Goal: Task Accomplishment & Management: Complete application form

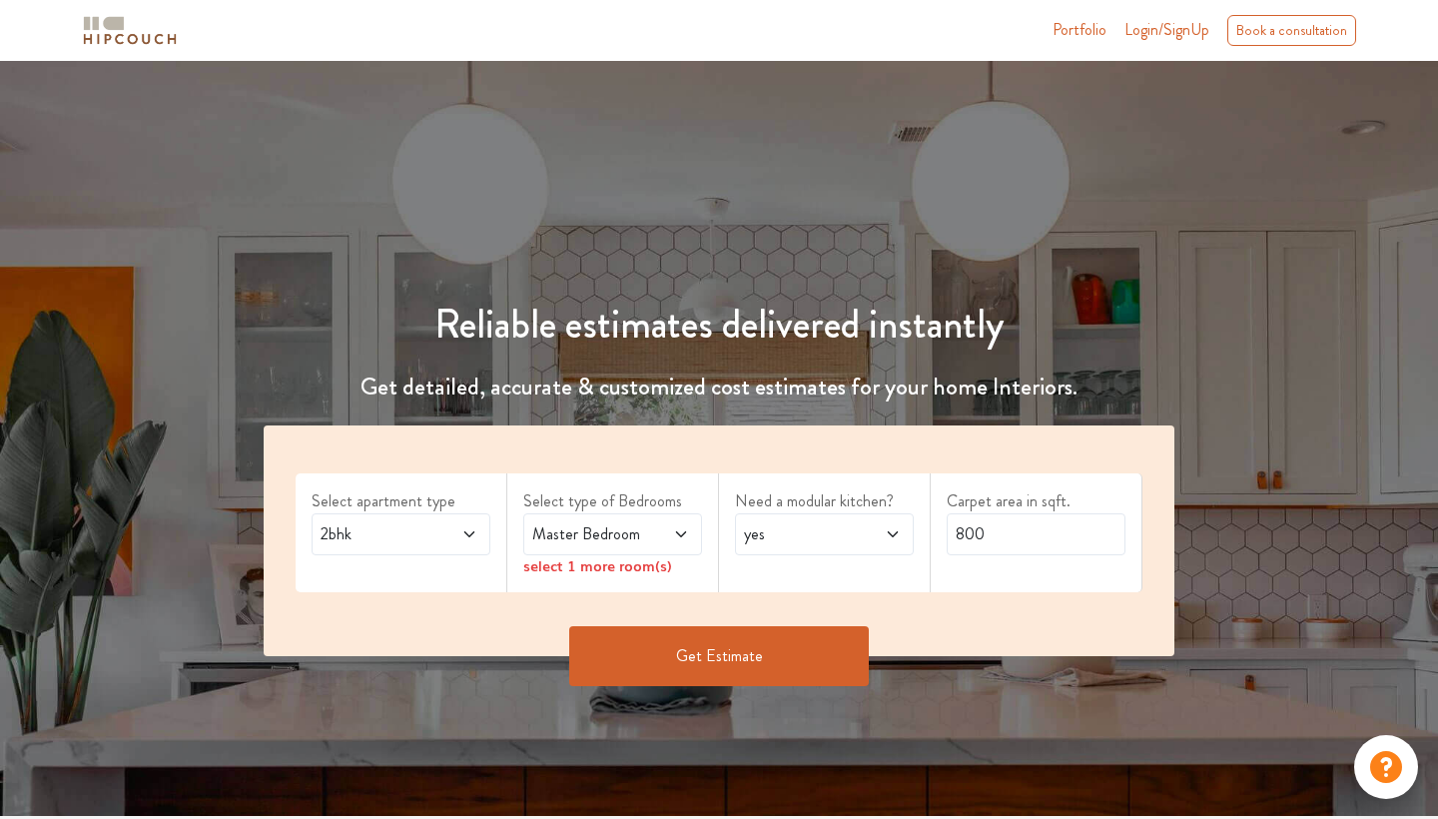
click at [373, 536] on span "2bhk" at bounding box center [377, 534] width 121 height 24
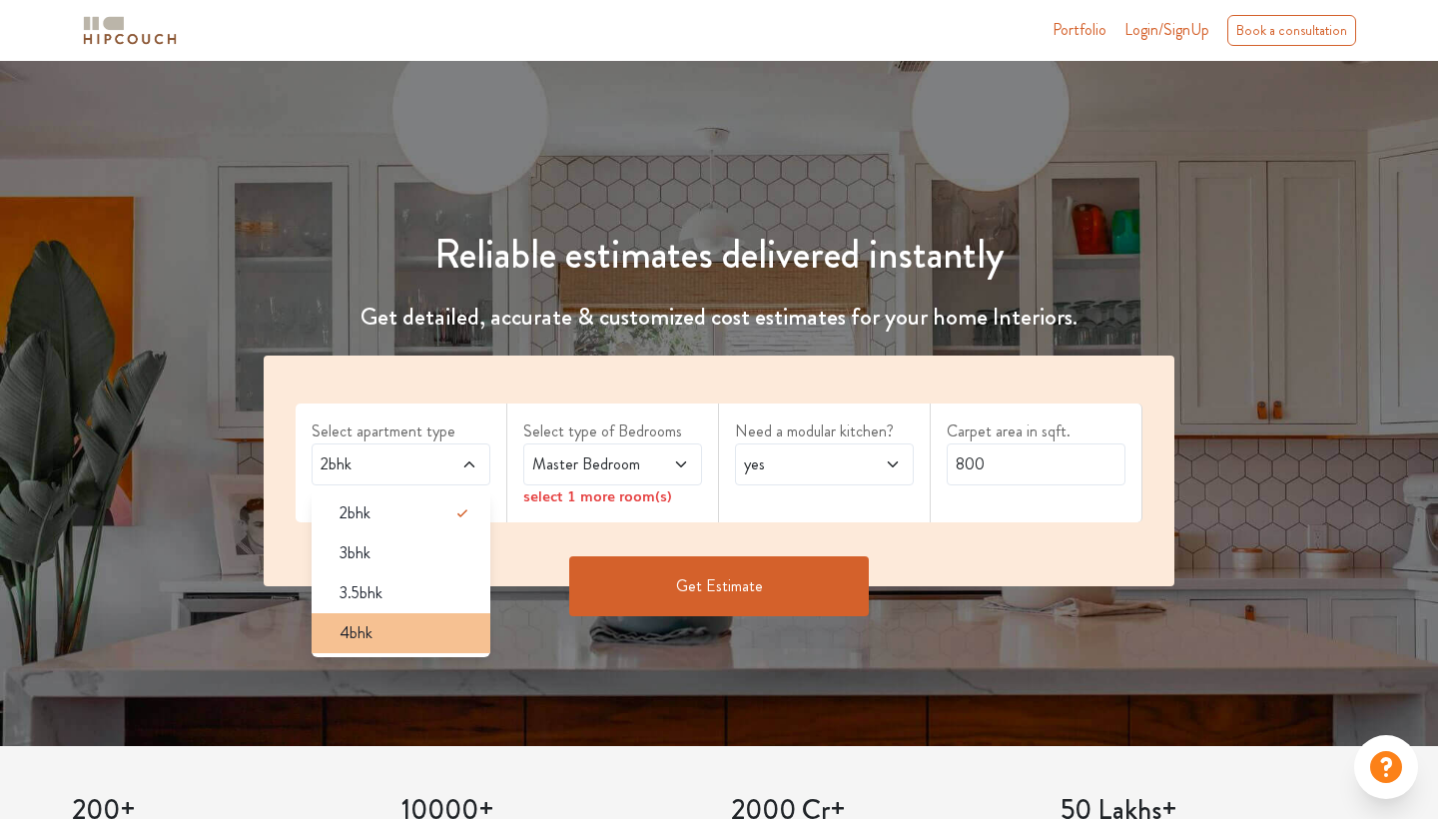
scroll to position [72, 0]
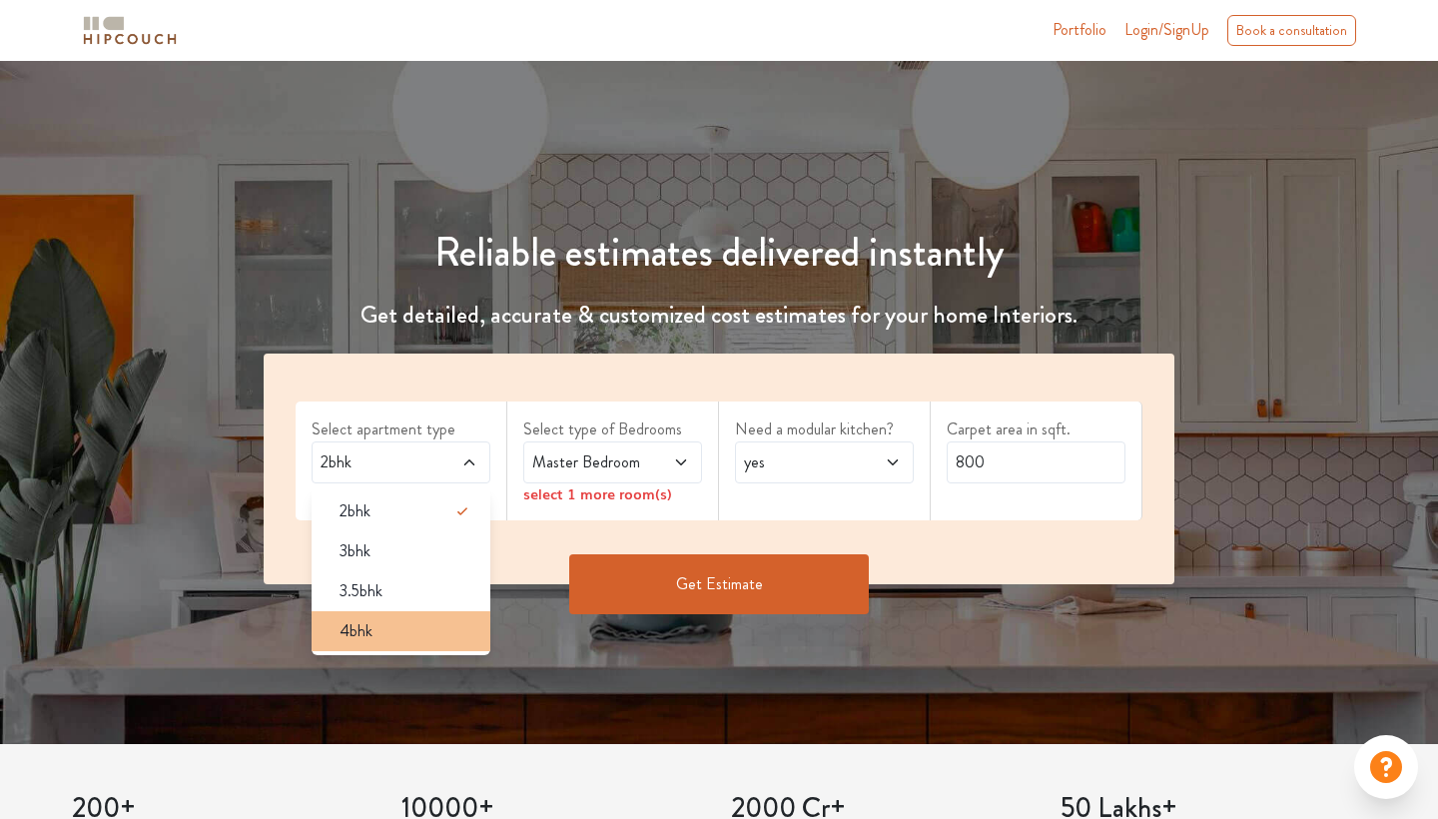
click at [378, 621] on div "4bhk" at bounding box center [407, 631] width 167 height 24
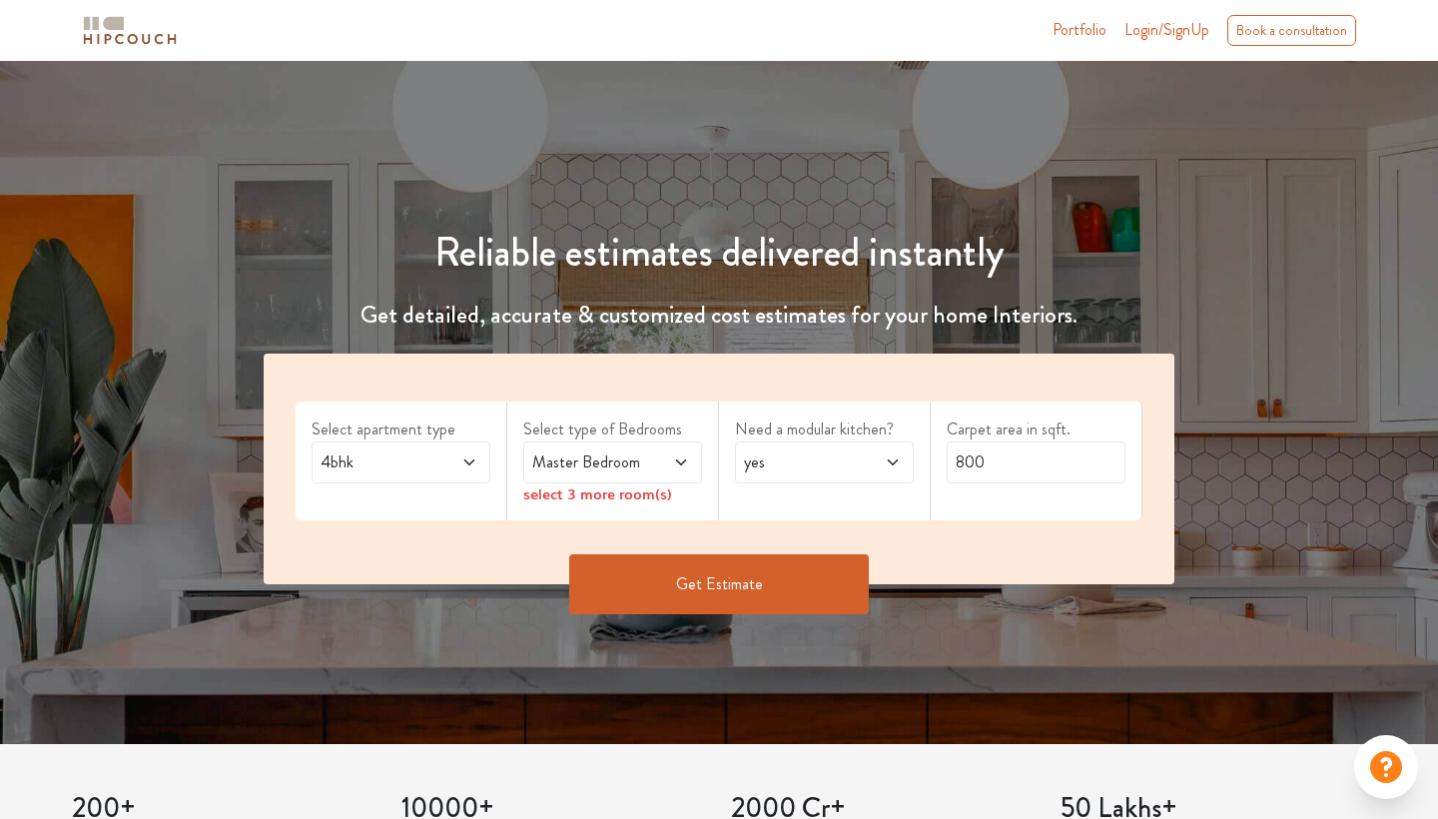
click at [680, 465] on icon at bounding box center [681, 463] width 16 height 16
click at [669, 467] on span at bounding box center [669, 463] width 40 height 24
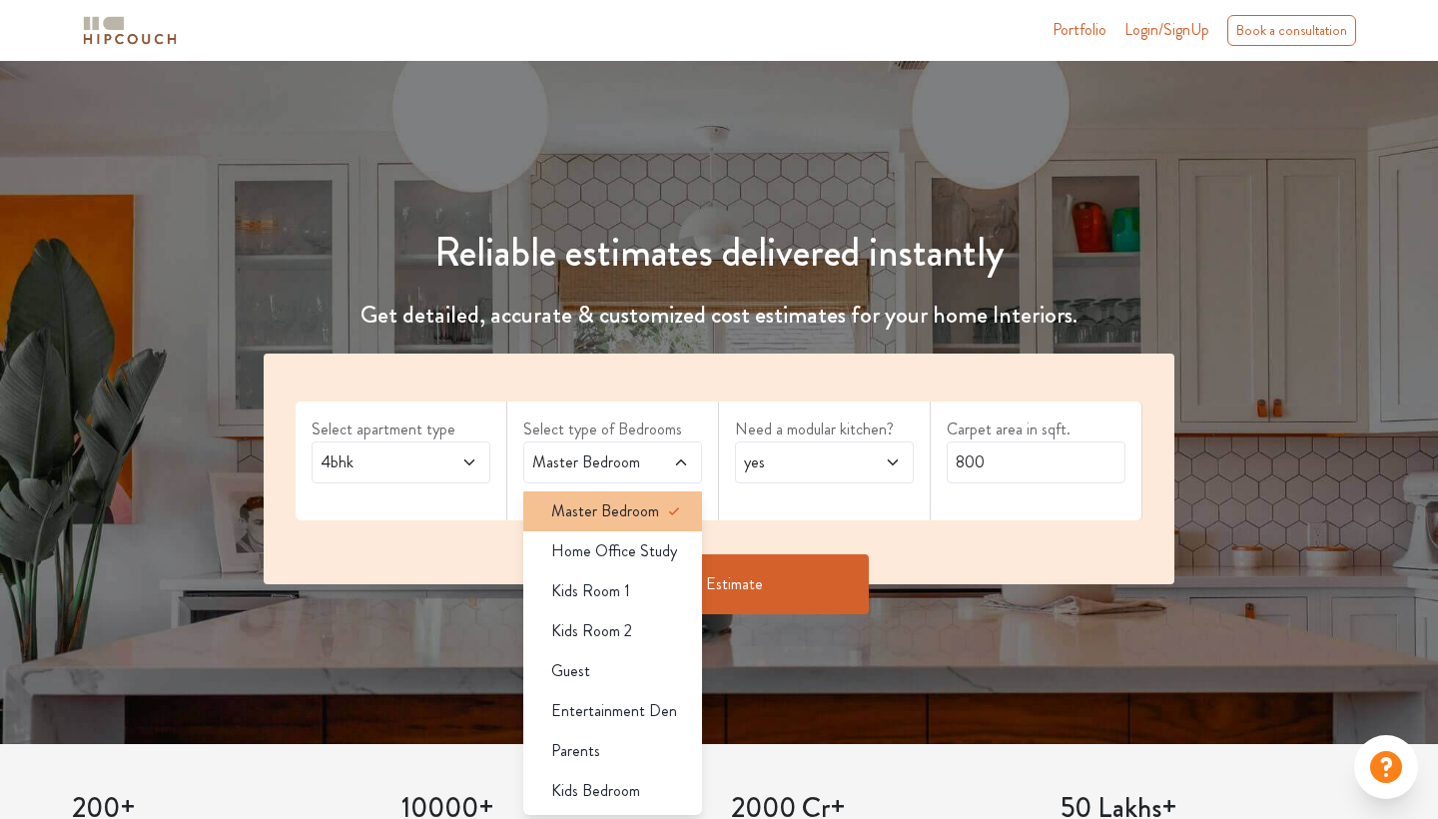
click at [632, 510] on span "Master Bedroom" at bounding box center [605, 511] width 108 height 24
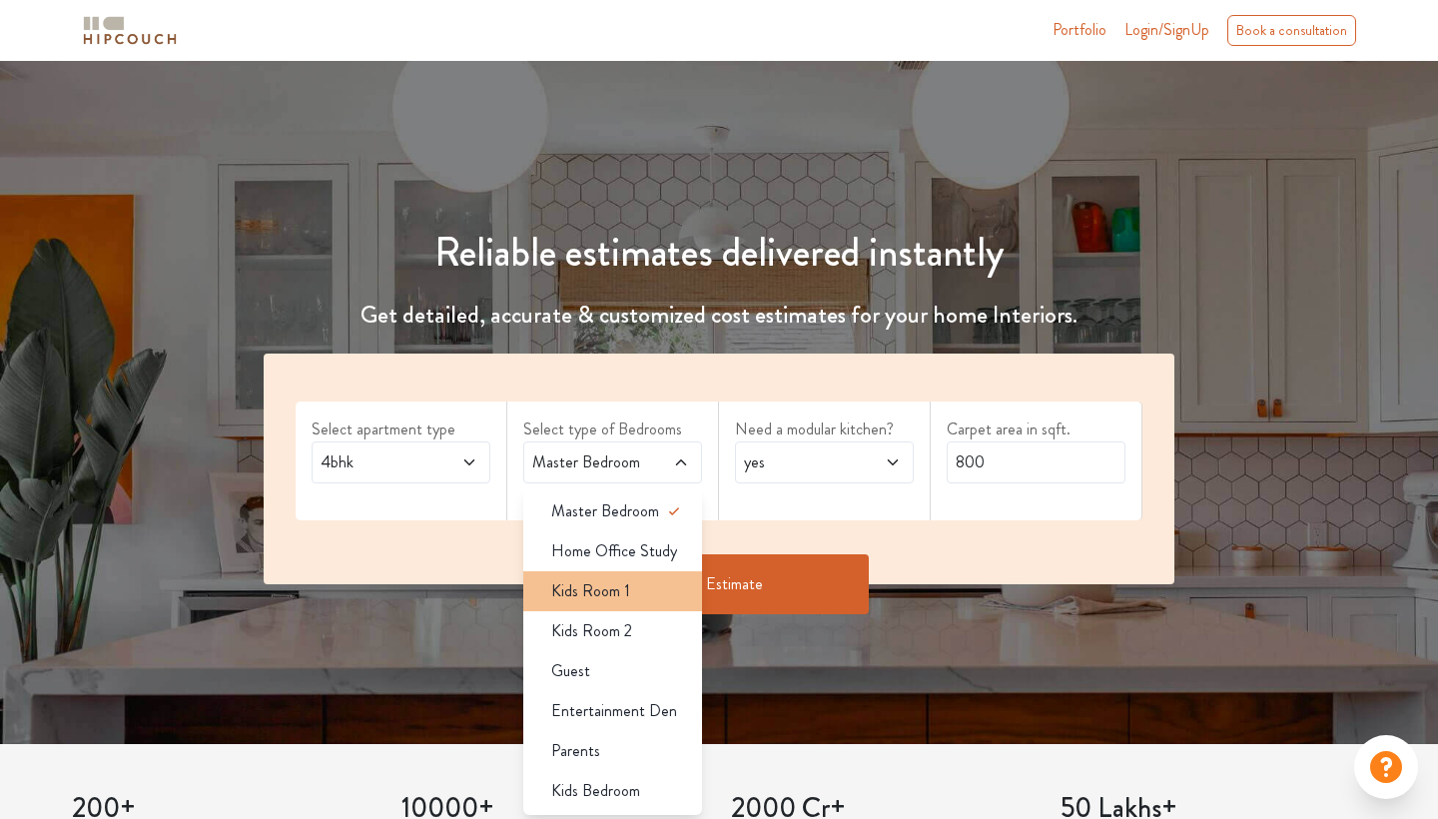
click at [641, 600] on div "Kids Room 1" at bounding box center [618, 591] width 167 height 24
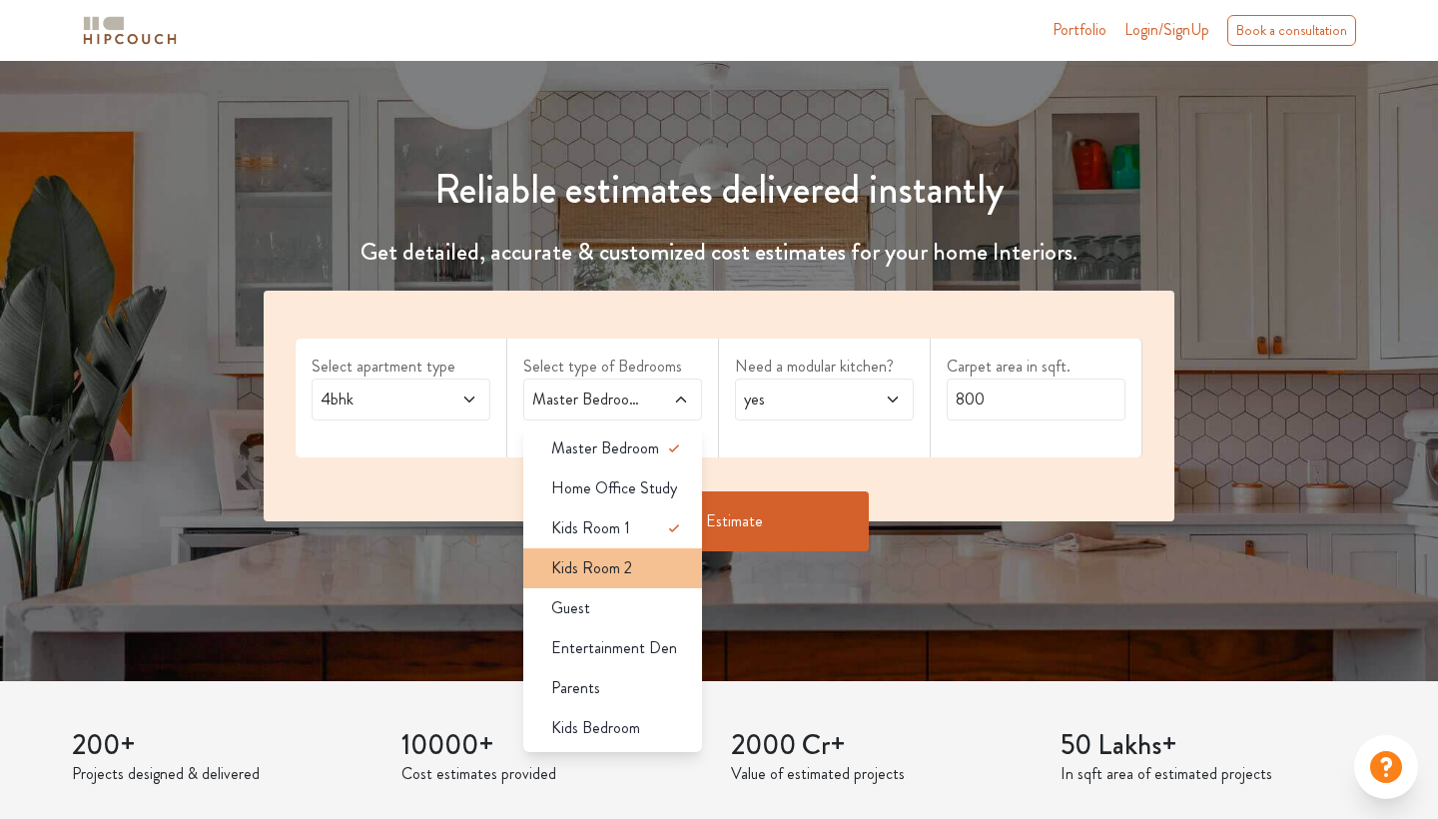
scroll to position [135, 0]
click at [592, 607] on div "Guest" at bounding box center [618, 608] width 167 height 24
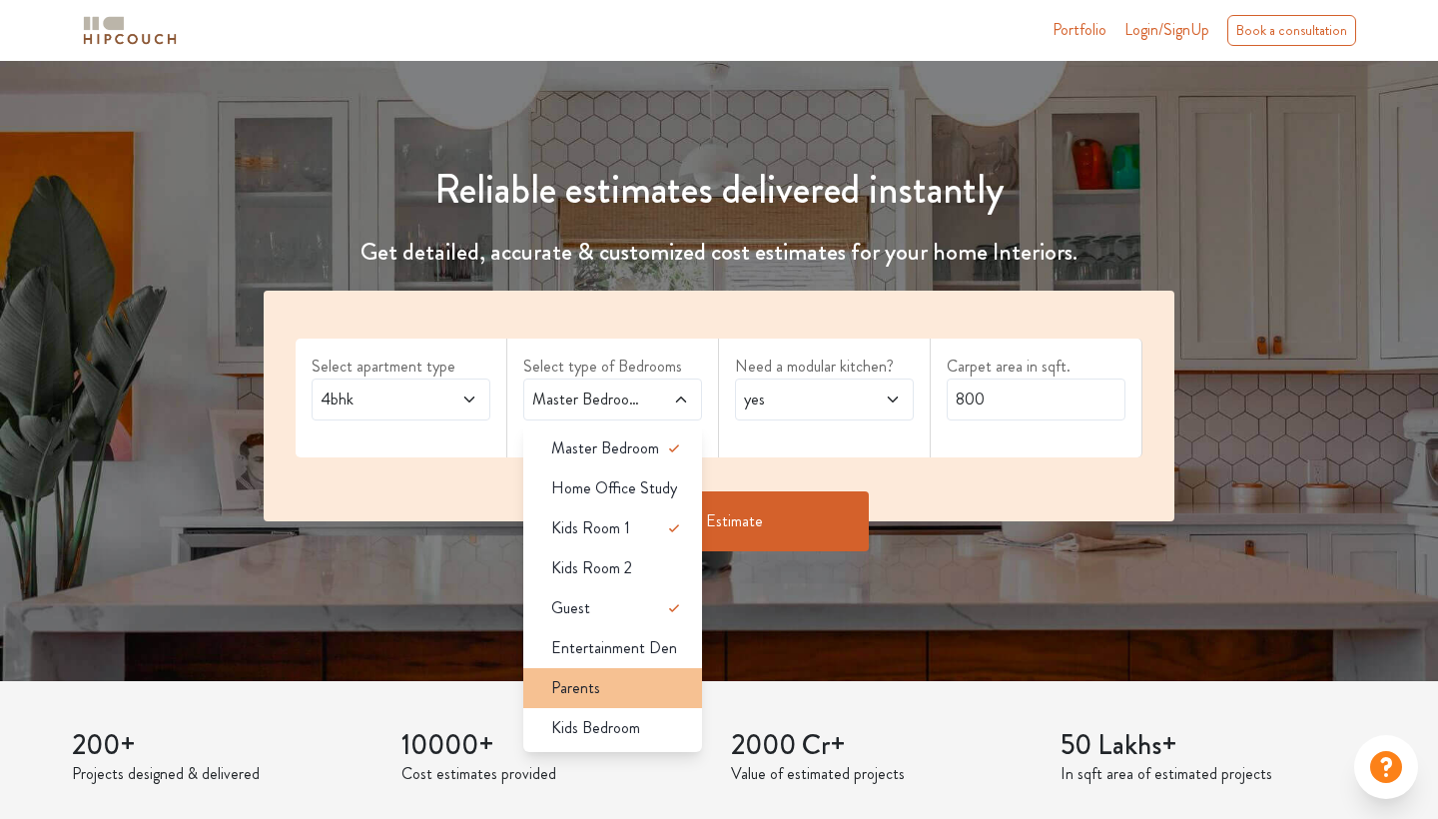
click at [586, 696] on span "Parents" at bounding box center [575, 688] width 49 height 24
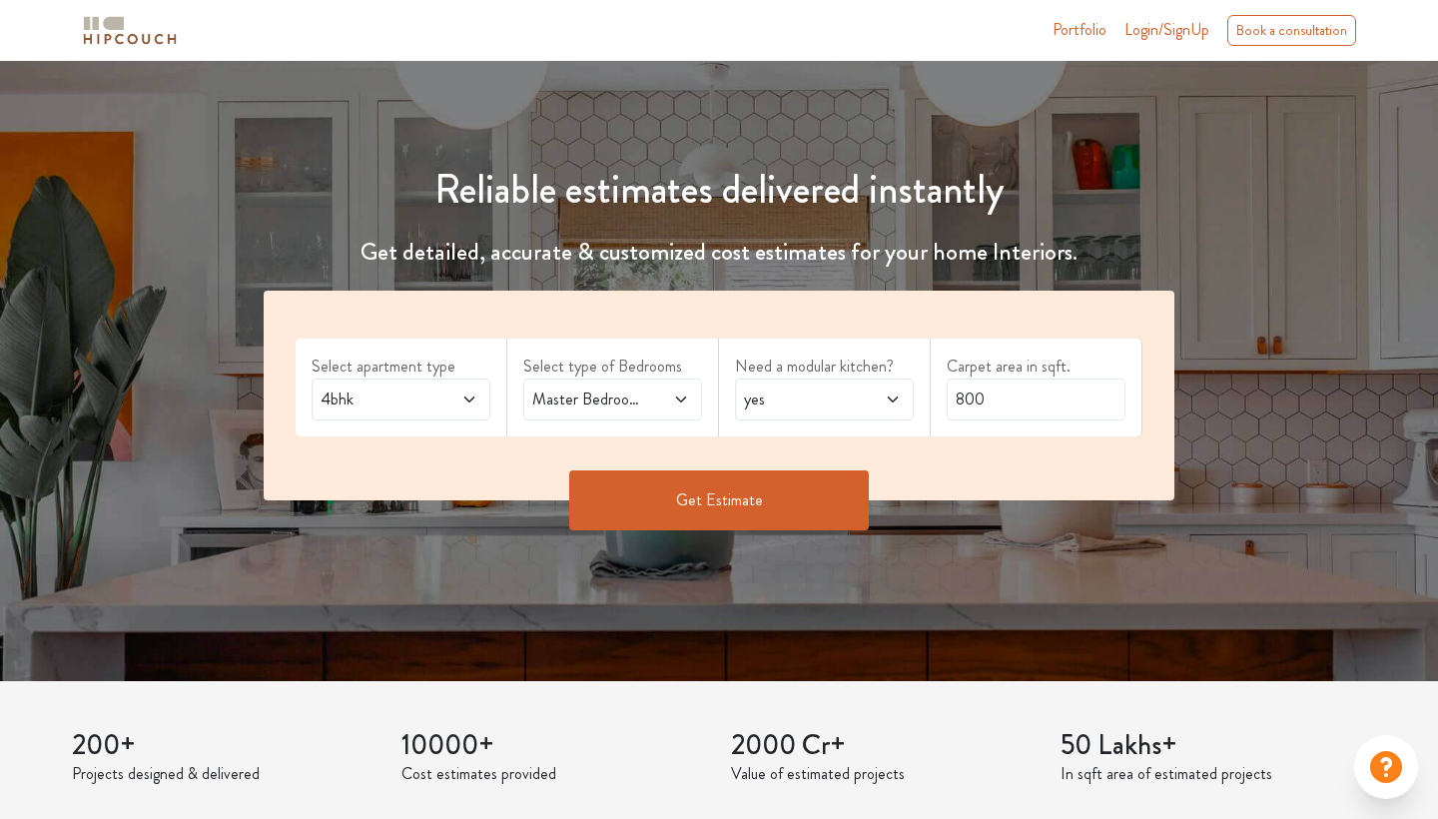
click at [791, 402] on span "yes" at bounding box center [800, 400] width 121 height 24
click at [1024, 503] on div "Get Estimate" at bounding box center [719, 500] width 935 height 60
click at [1022, 404] on input "800" at bounding box center [1036, 400] width 179 height 42
type input "8"
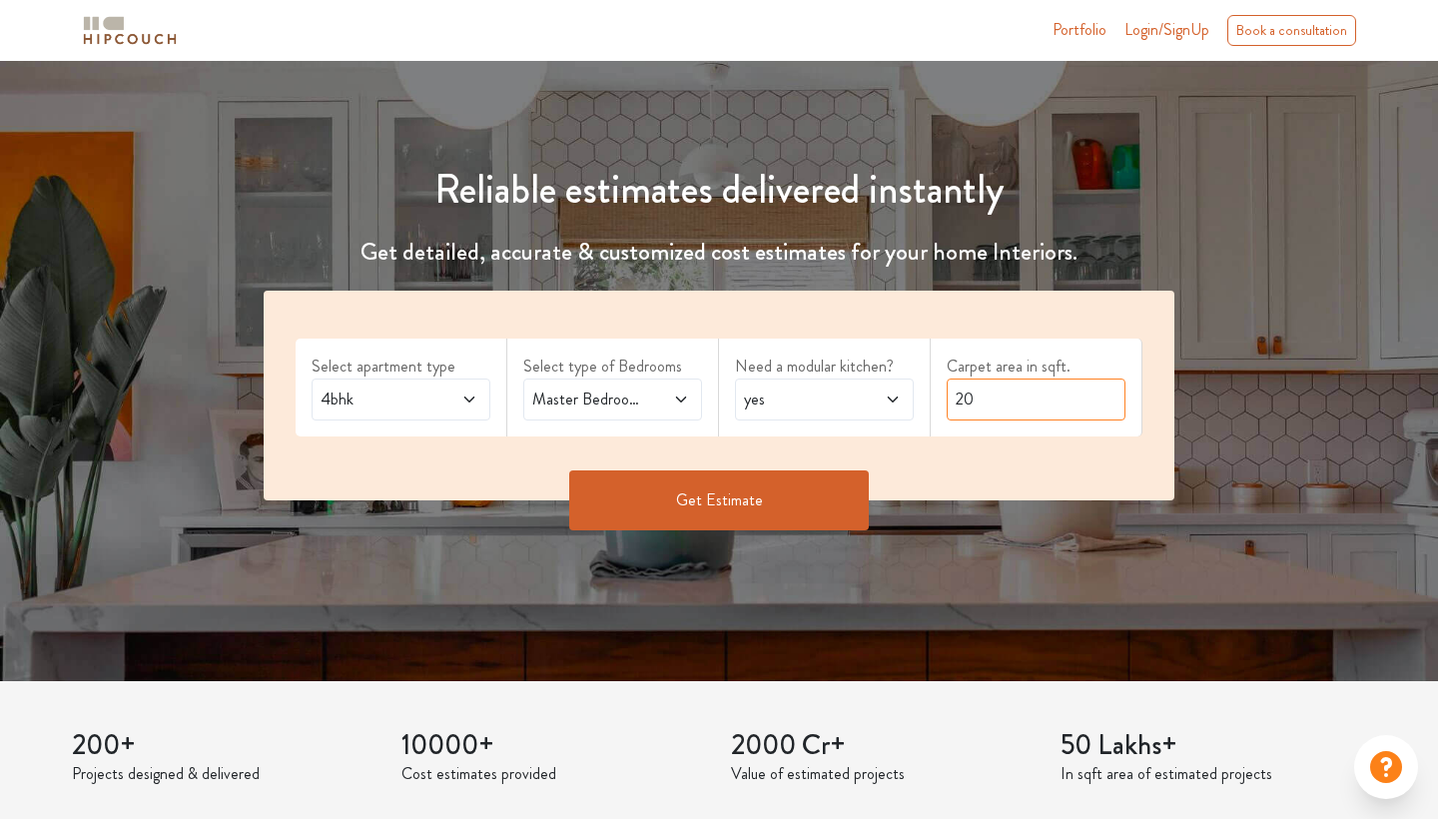
type input "2"
type input "1500"
click at [740, 496] on button "Get Estimate" at bounding box center [719, 500] width 300 height 60
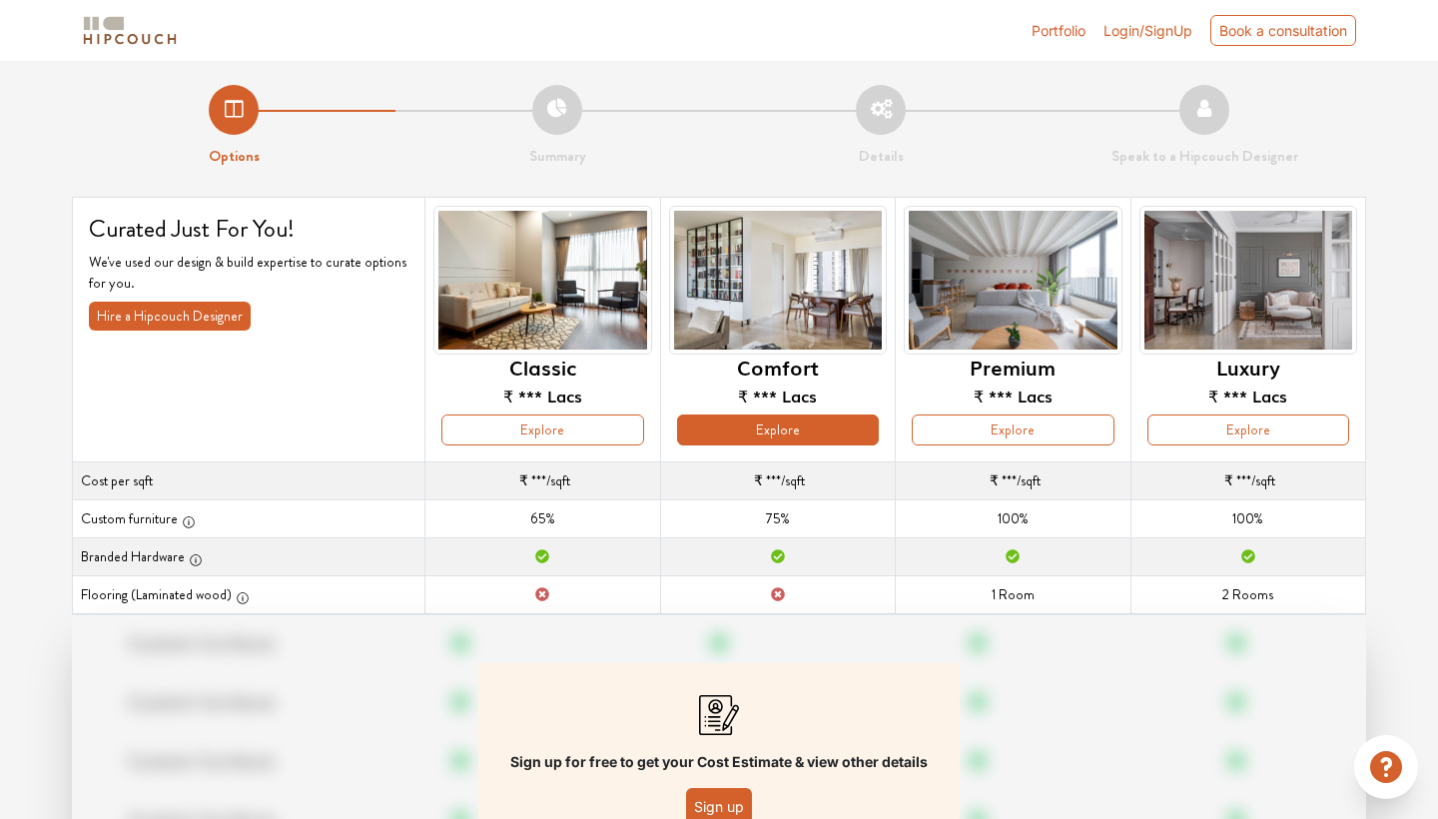
click at [849, 439] on button "Explore" at bounding box center [778, 430] width 202 height 31
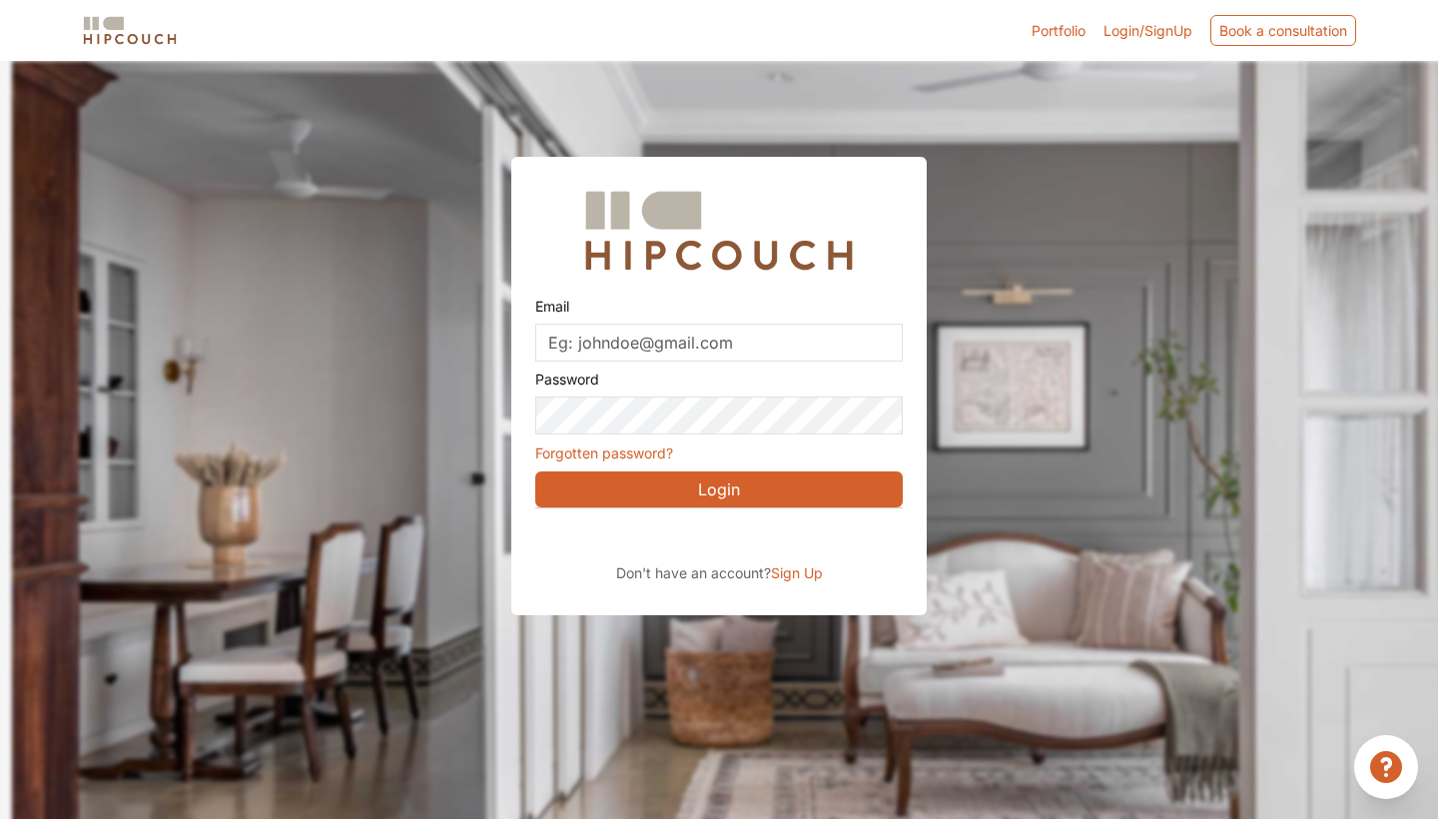
click at [707, 540] on div "Sign in with Google. Opens in new tab" at bounding box center [718, 536] width 366 height 44
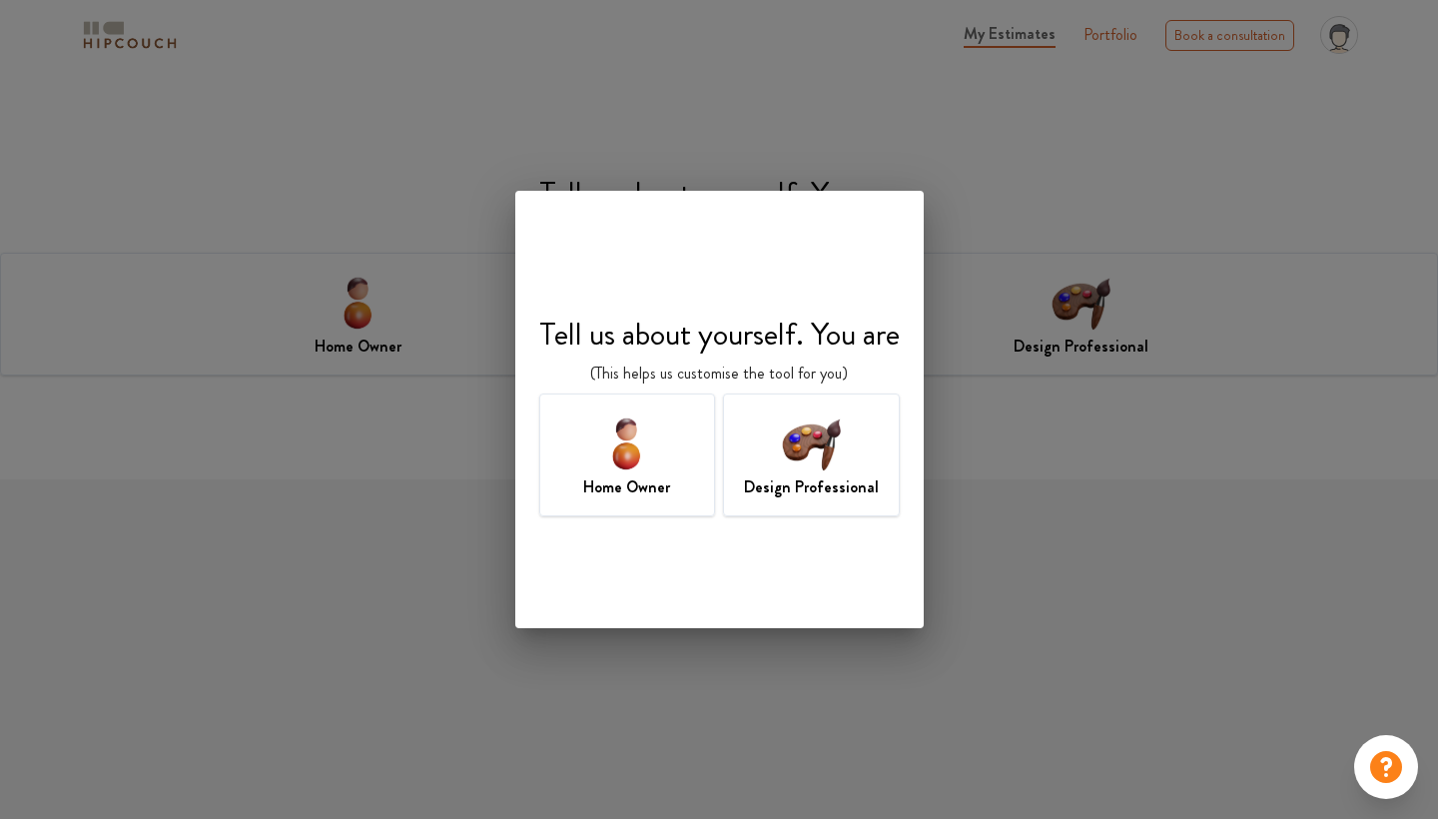
click at [821, 427] on img at bounding box center [811, 443] width 65 height 65
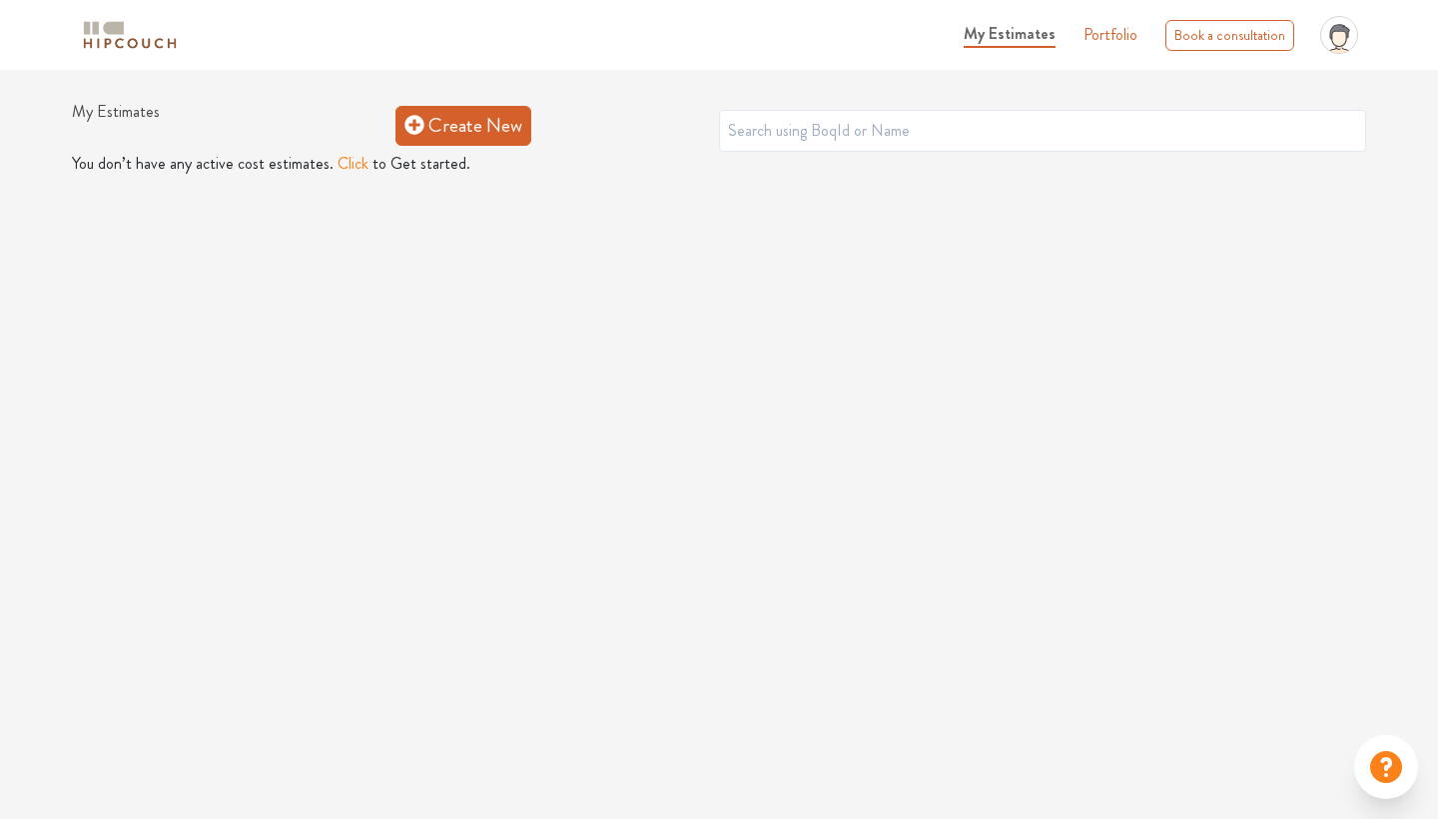
click at [491, 133] on link "Create New" at bounding box center [464, 126] width 136 height 40
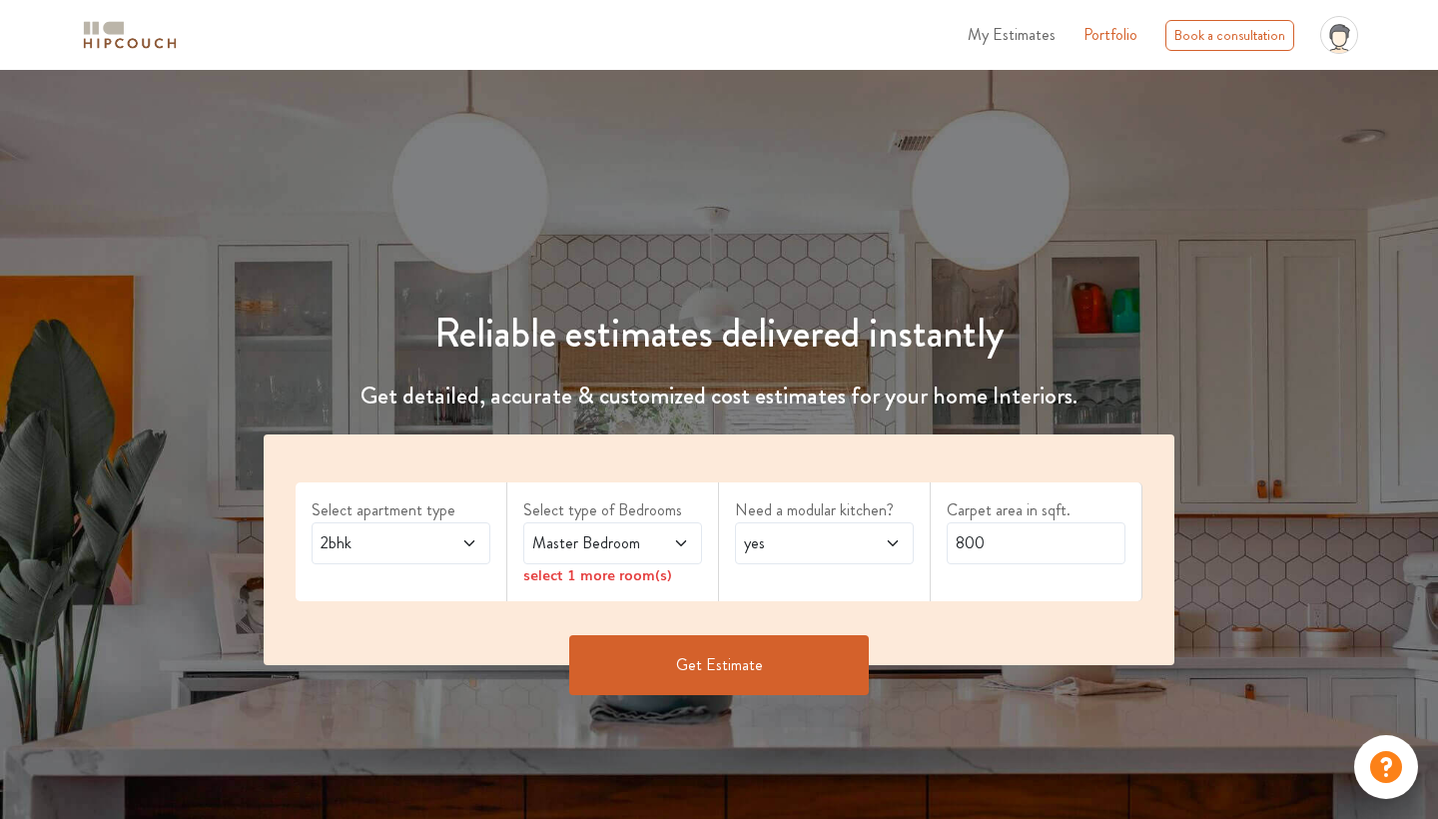
click at [465, 536] on icon at bounding box center [469, 543] width 16 height 16
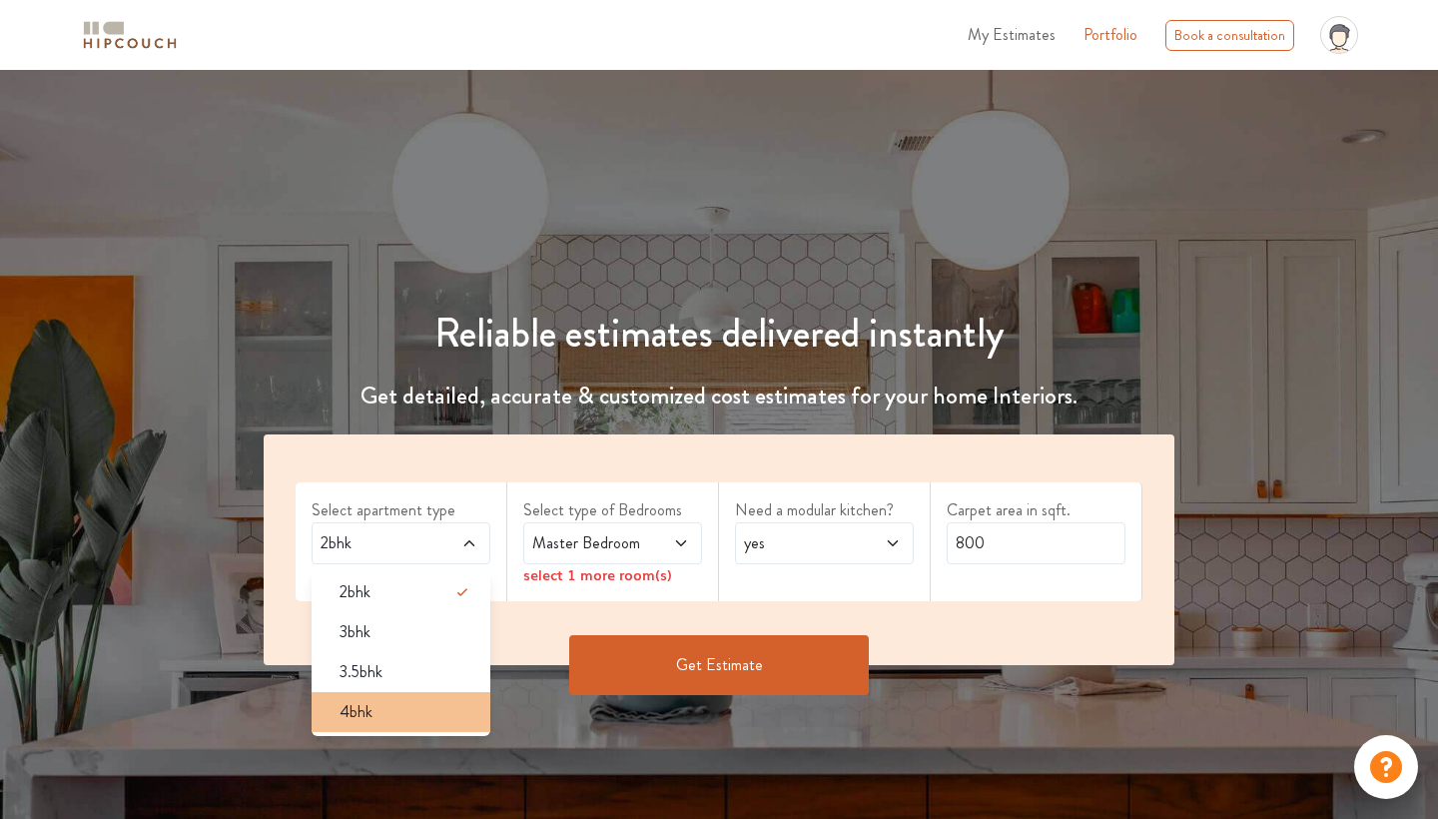
click at [420, 727] on li "4bhk" at bounding box center [401, 712] width 179 height 40
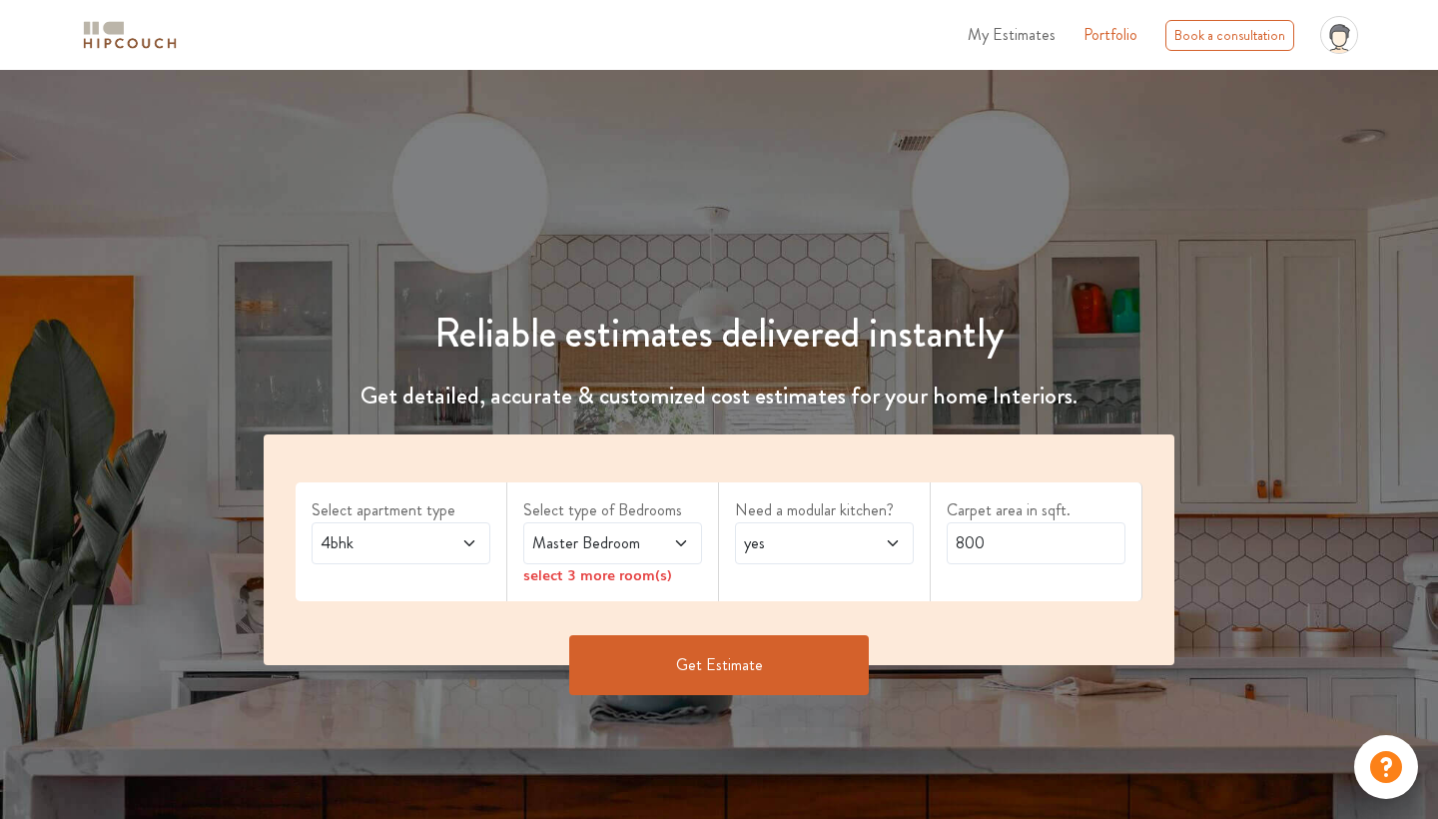
click at [654, 544] on span at bounding box center [669, 543] width 40 height 24
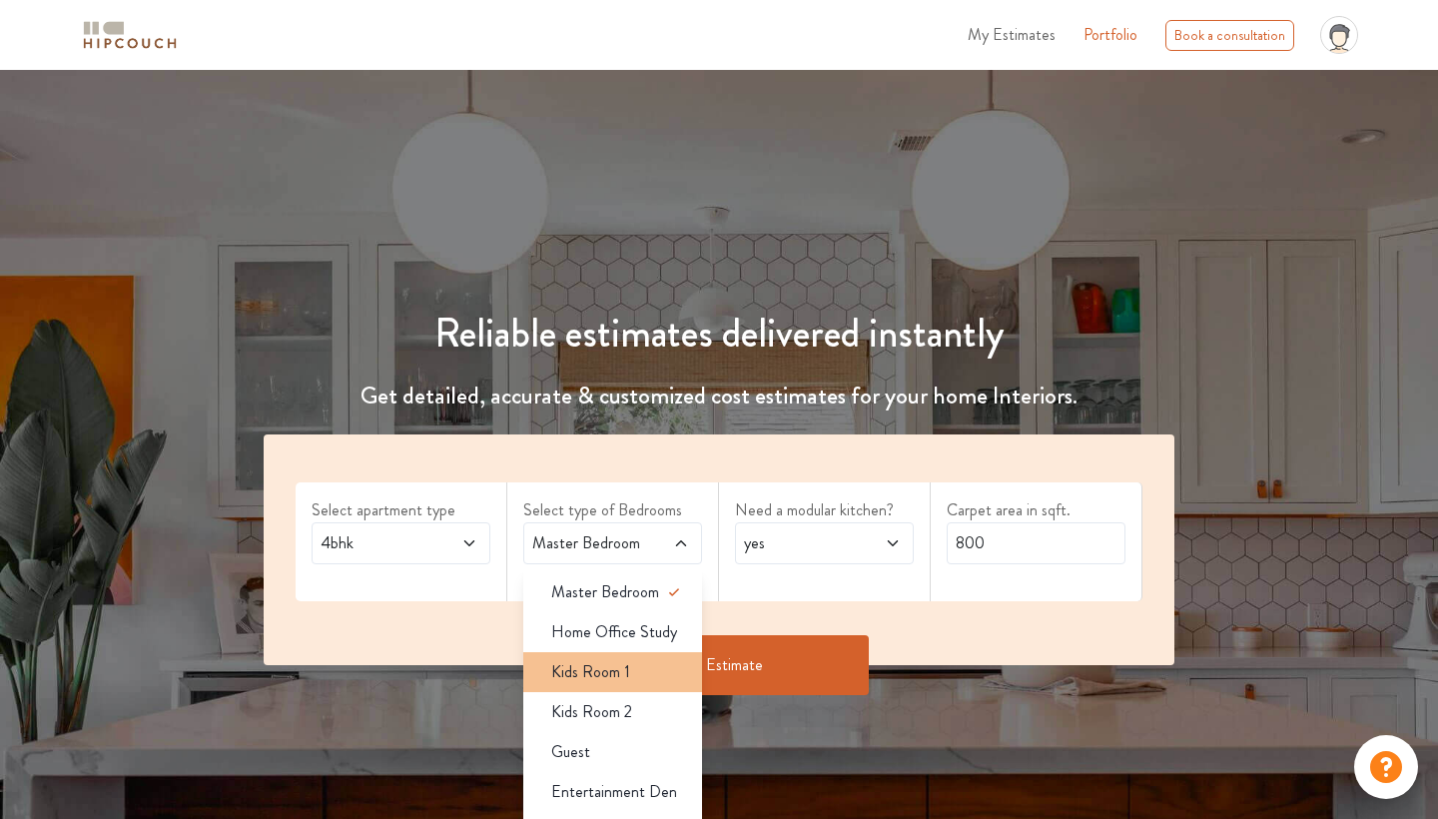
click at [629, 678] on div "Kids Room 1" at bounding box center [618, 672] width 167 height 24
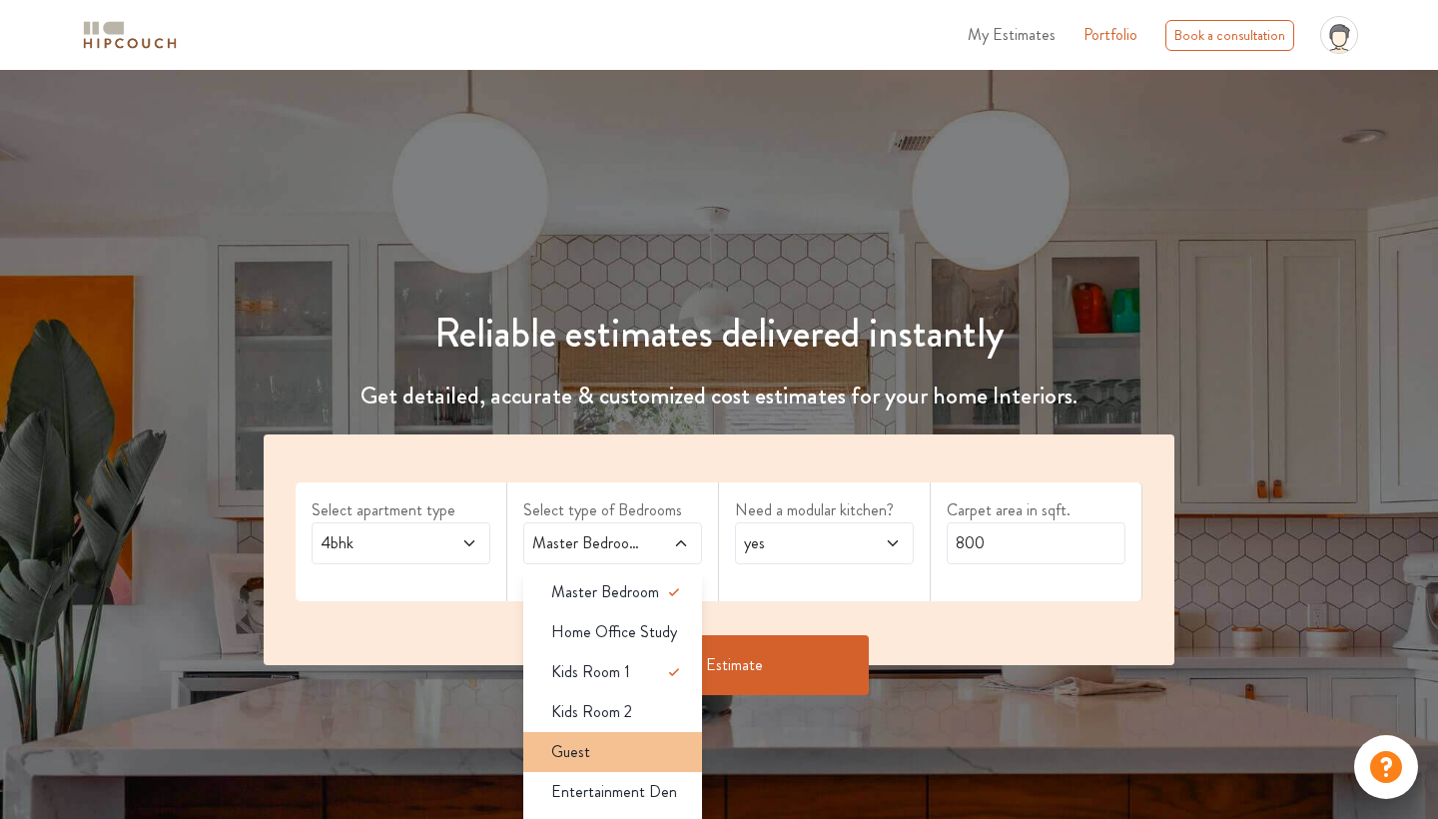
click at [620, 754] on div "Guest" at bounding box center [618, 752] width 167 height 24
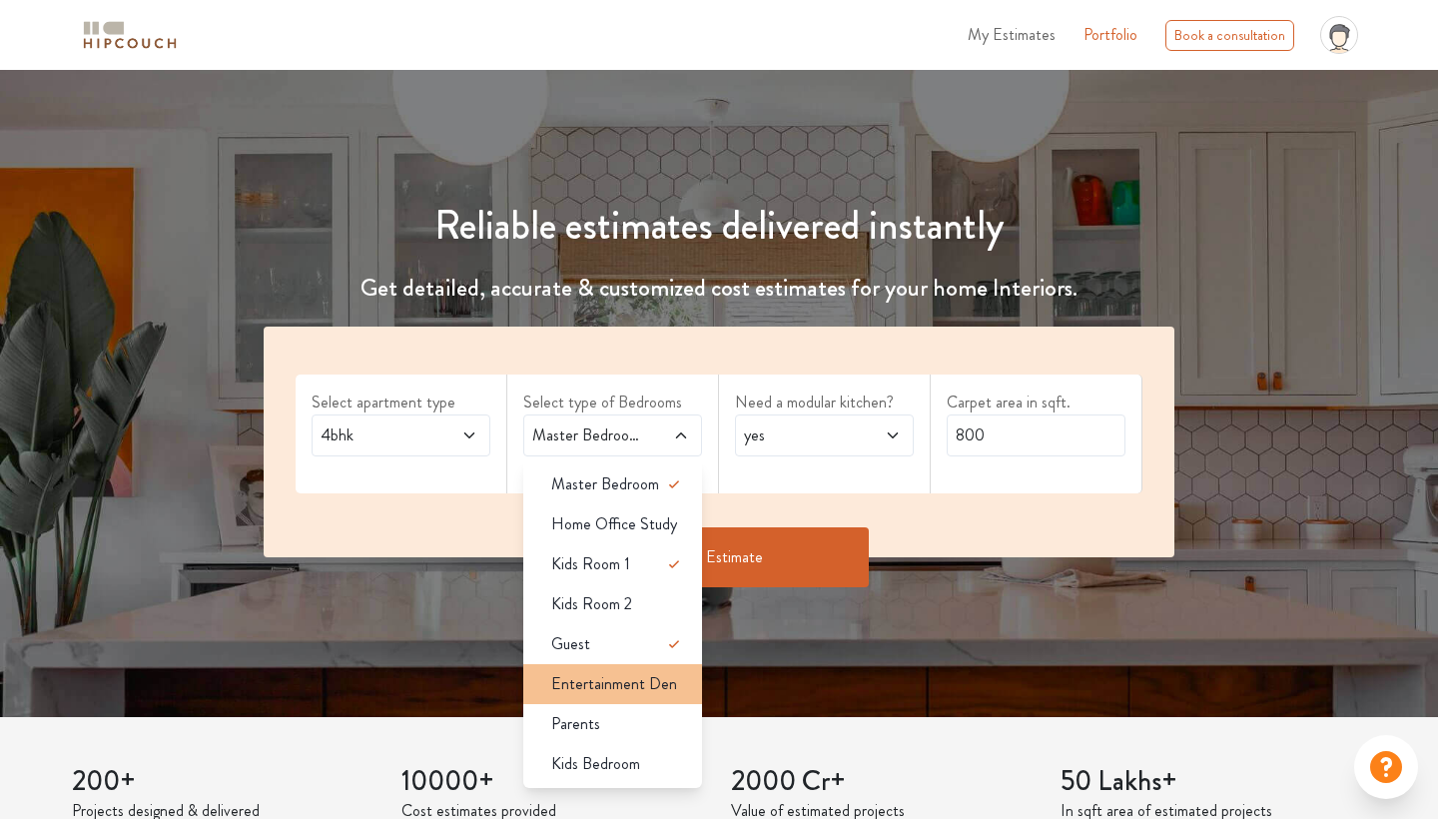
scroll to position [110, 0]
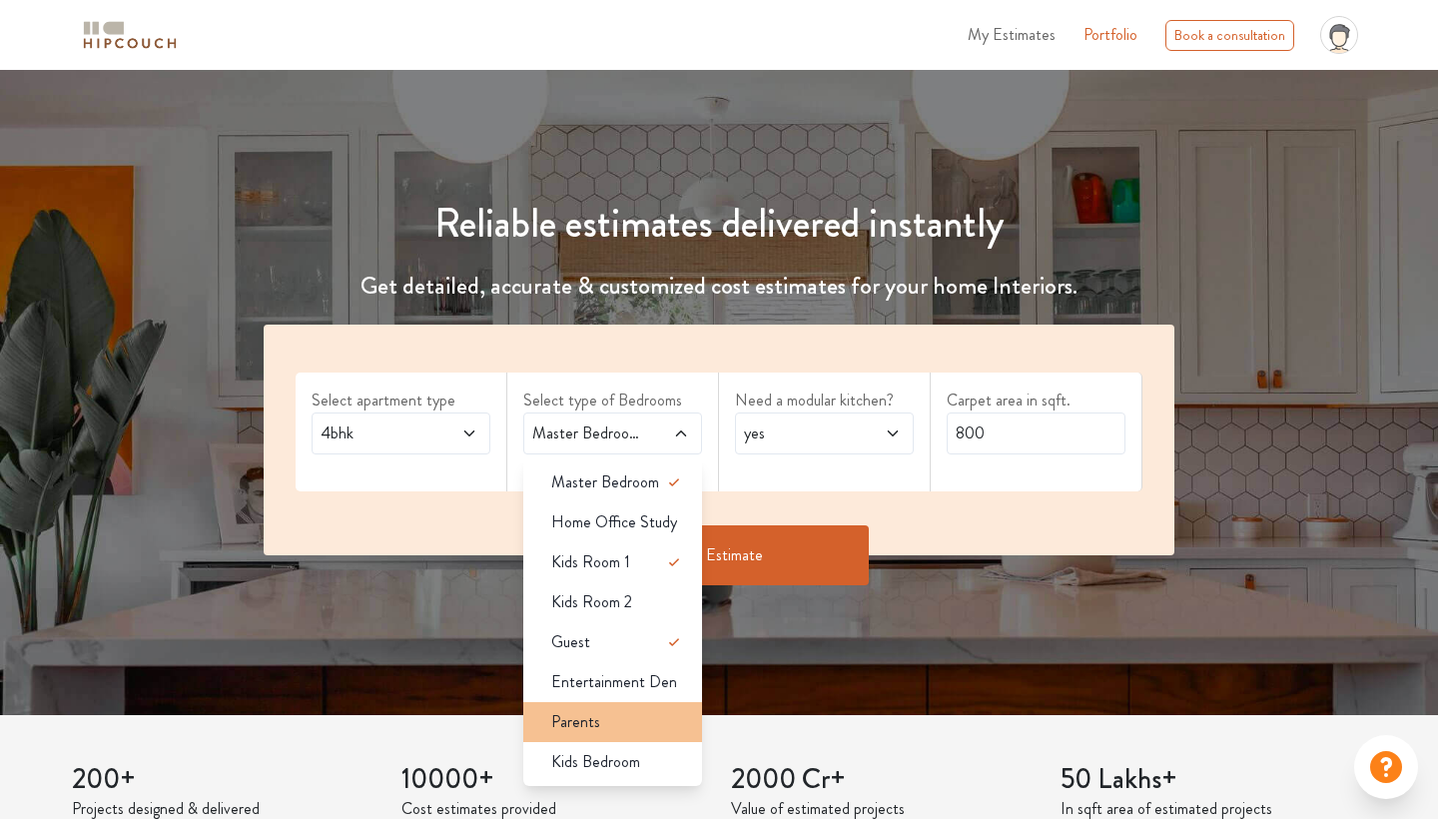
click at [632, 723] on div "Parents" at bounding box center [618, 722] width 167 height 24
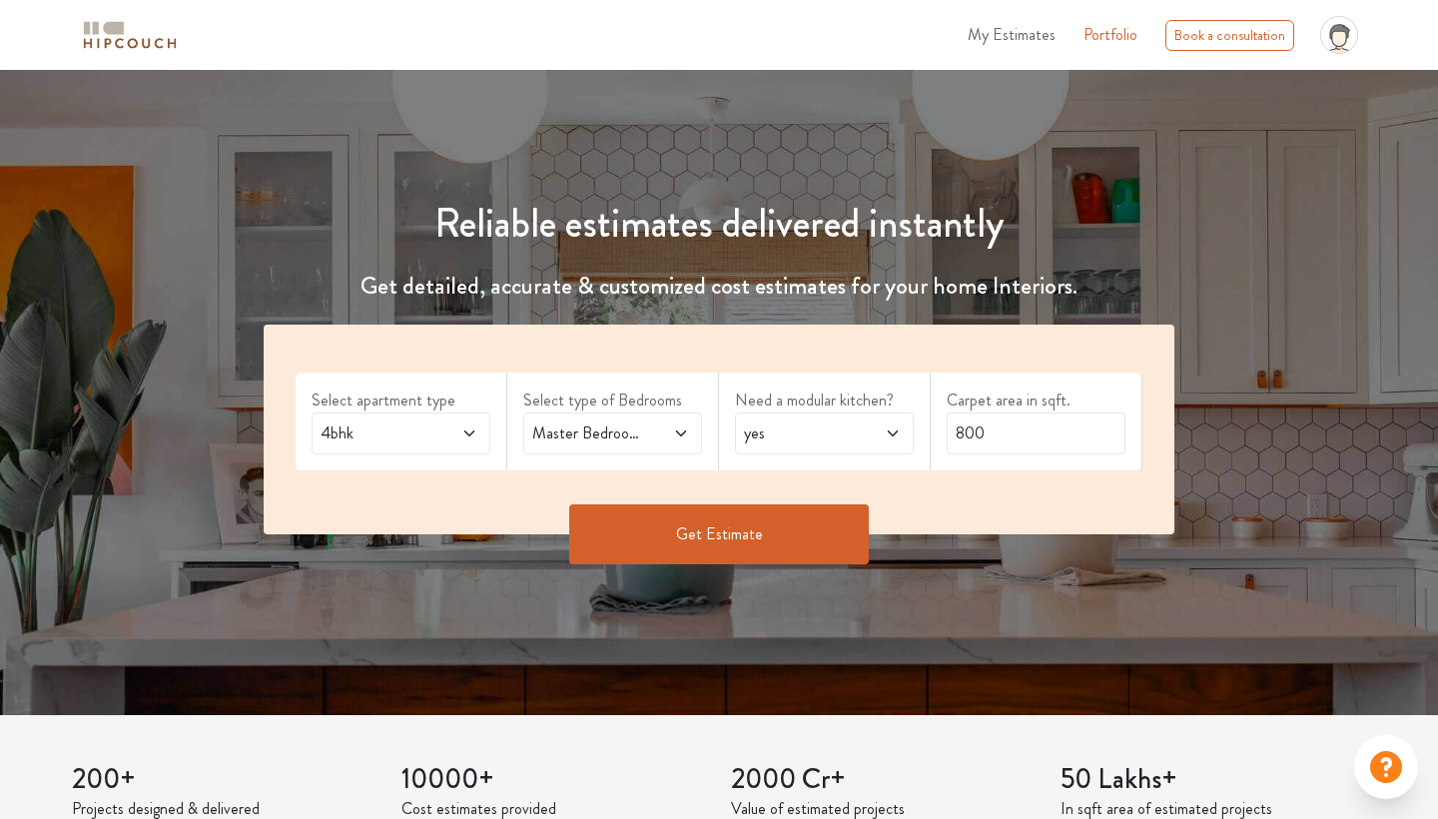
click at [825, 435] on span "yes" at bounding box center [800, 434] width 121 height 24
click at [828, 434] on span "yes" at bounding box center [800, 434] width 121 height 24
click at [1016, 432] on input "800" at bounding box center [1036, 434] width 179 height 42
type input "8"
type input "2000"
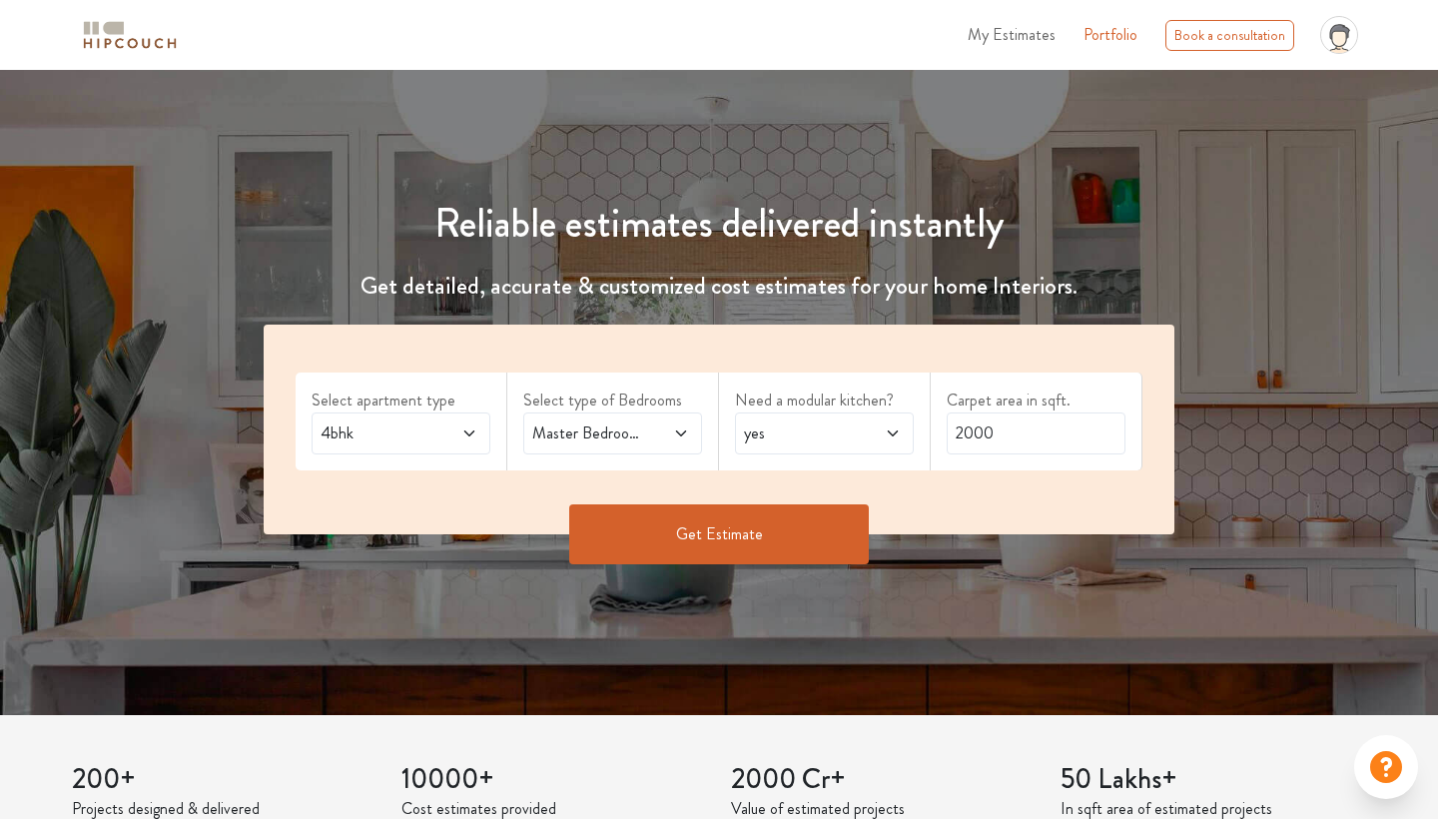
click at [709, 539] on button "Get Estimate" at bounding box center [719, 534] width 300 height 60
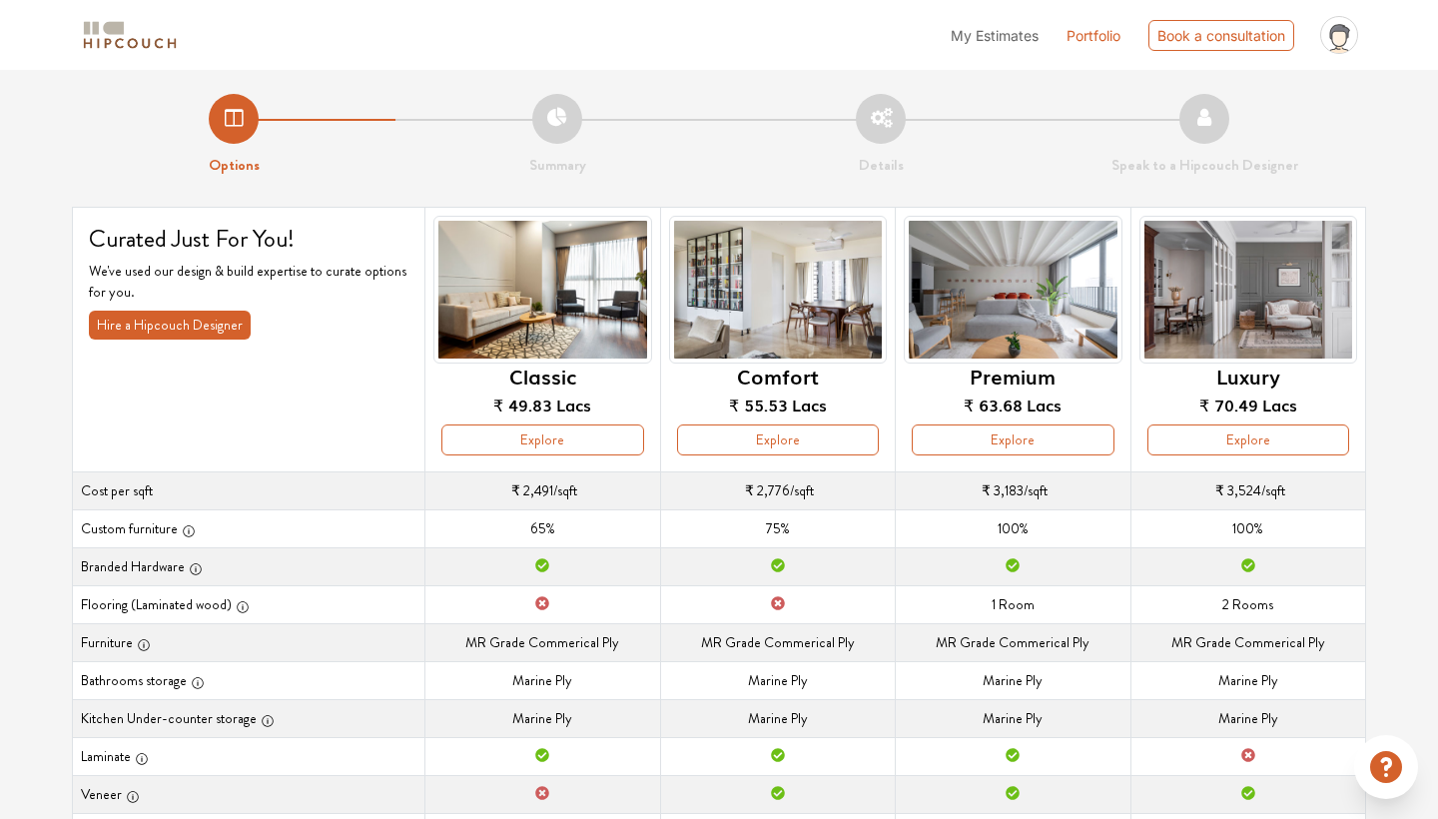
scroll to position [110, 0]
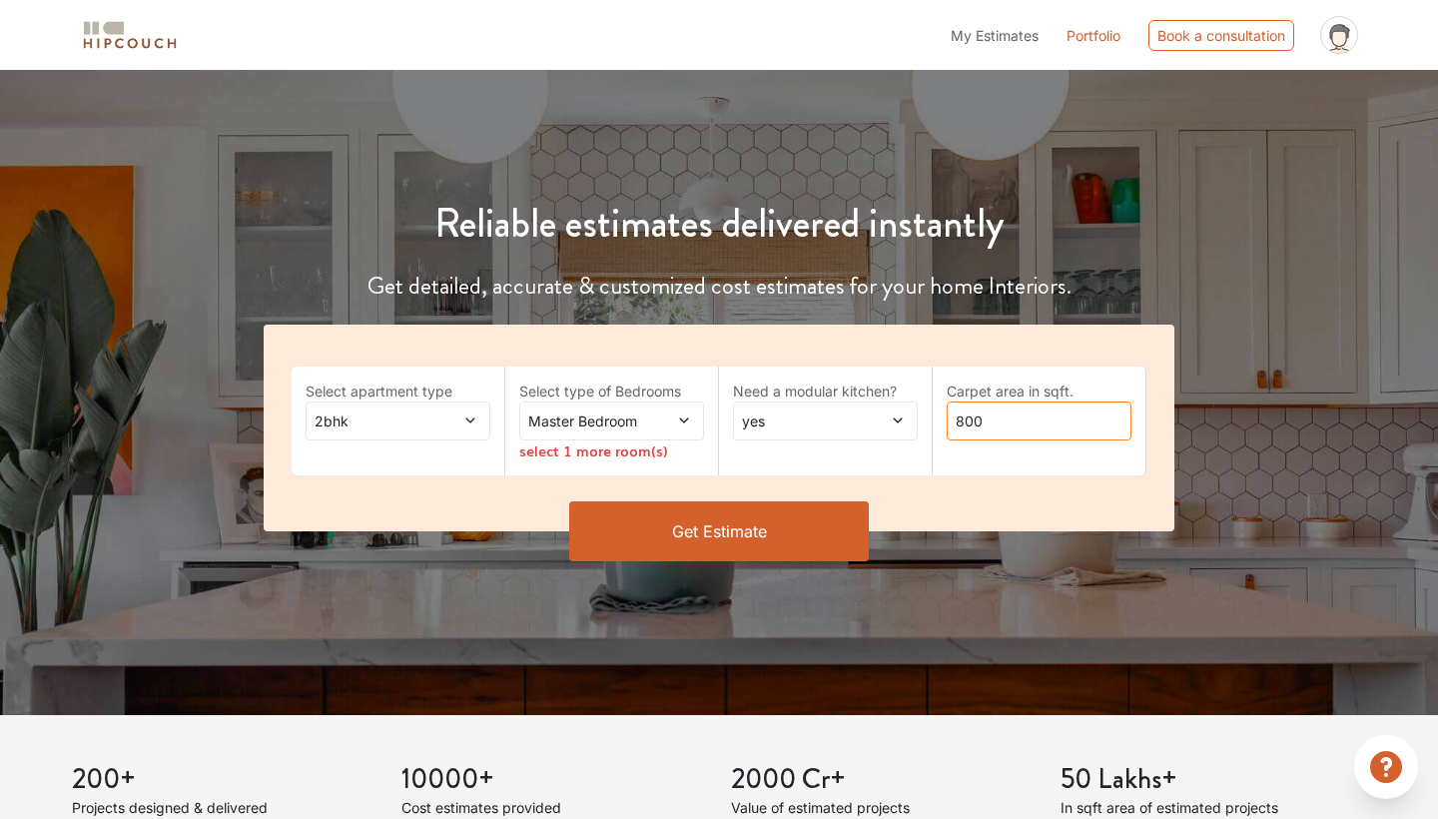
drag, startPoint x: 1020, startPoint y: 423, endPoint x: 947, endPoint y: 429, distance: 73.2
click at [947, 429] on input "800" at bounding box center [1039, 421] width 185 height 39
type input "8"
type input "1500"
click at [831, 418] on span "yes" at bounding box center [800, 421] width 125 height 21
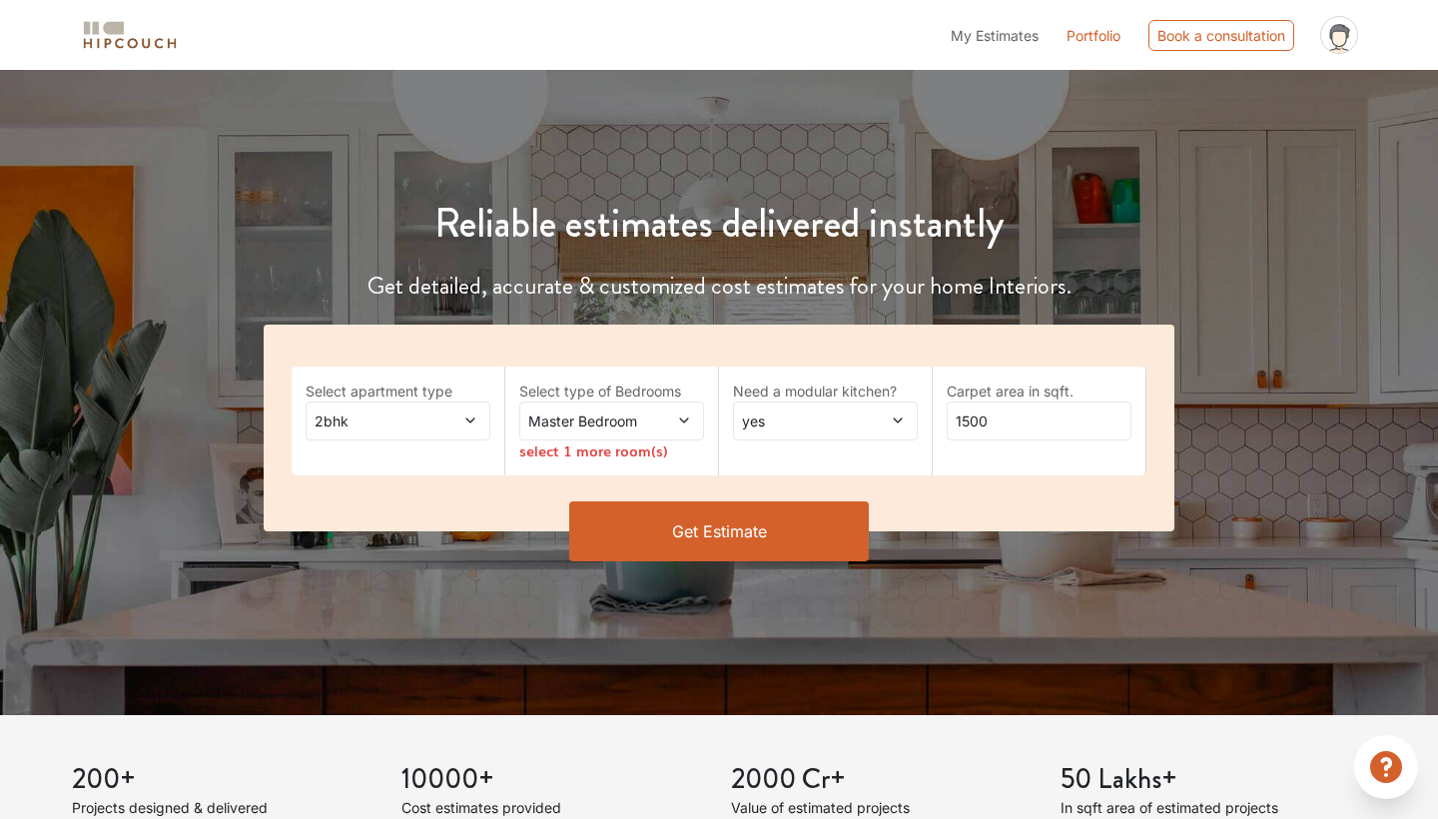
click at [617, 427] on span "Master Bedroom" at bounding box center [586, 421] width 125 height 21
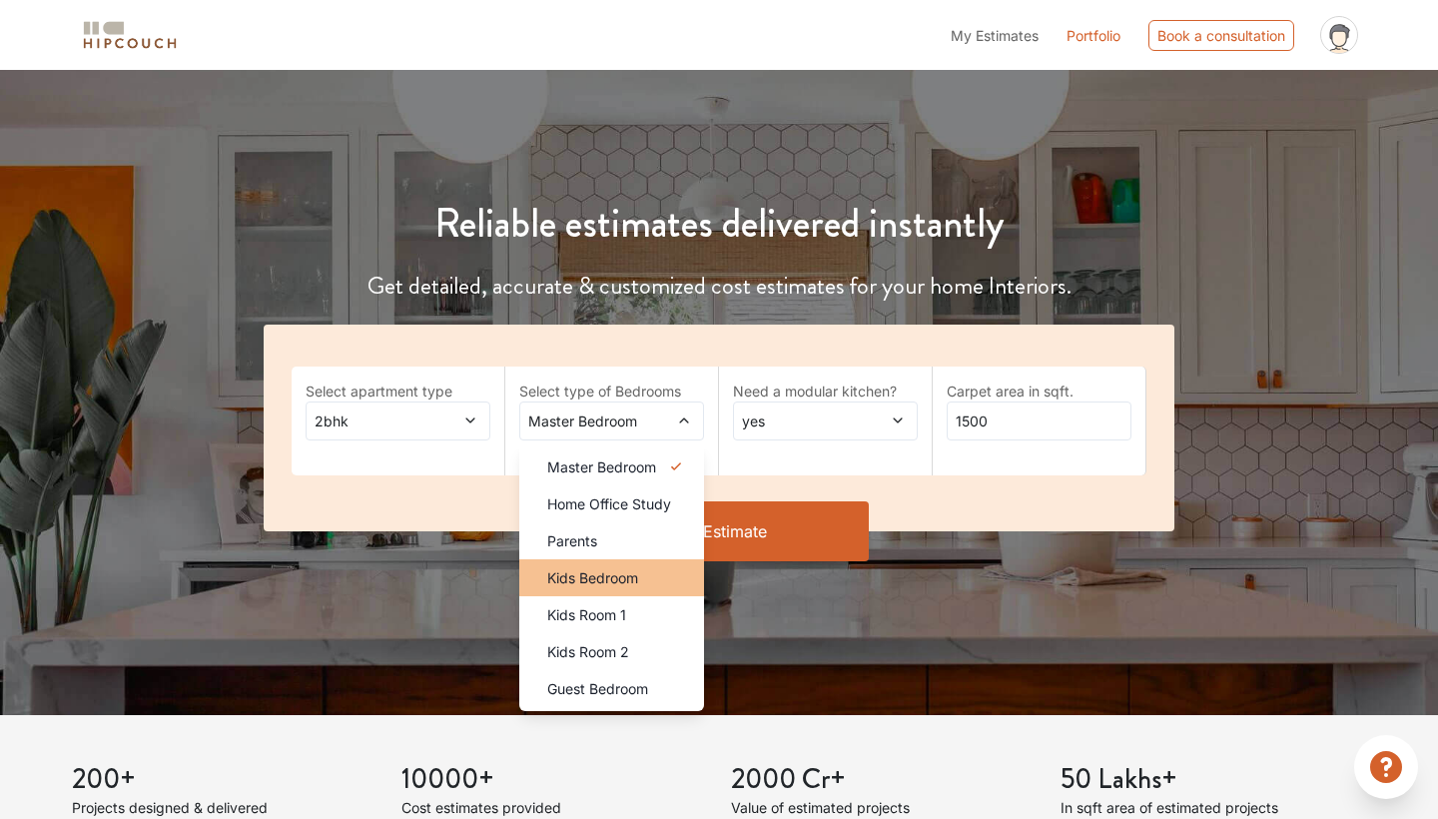
click at [615, 587] on li "Kids Bedroom" at bounding box center [611, 577] width 185 height 37
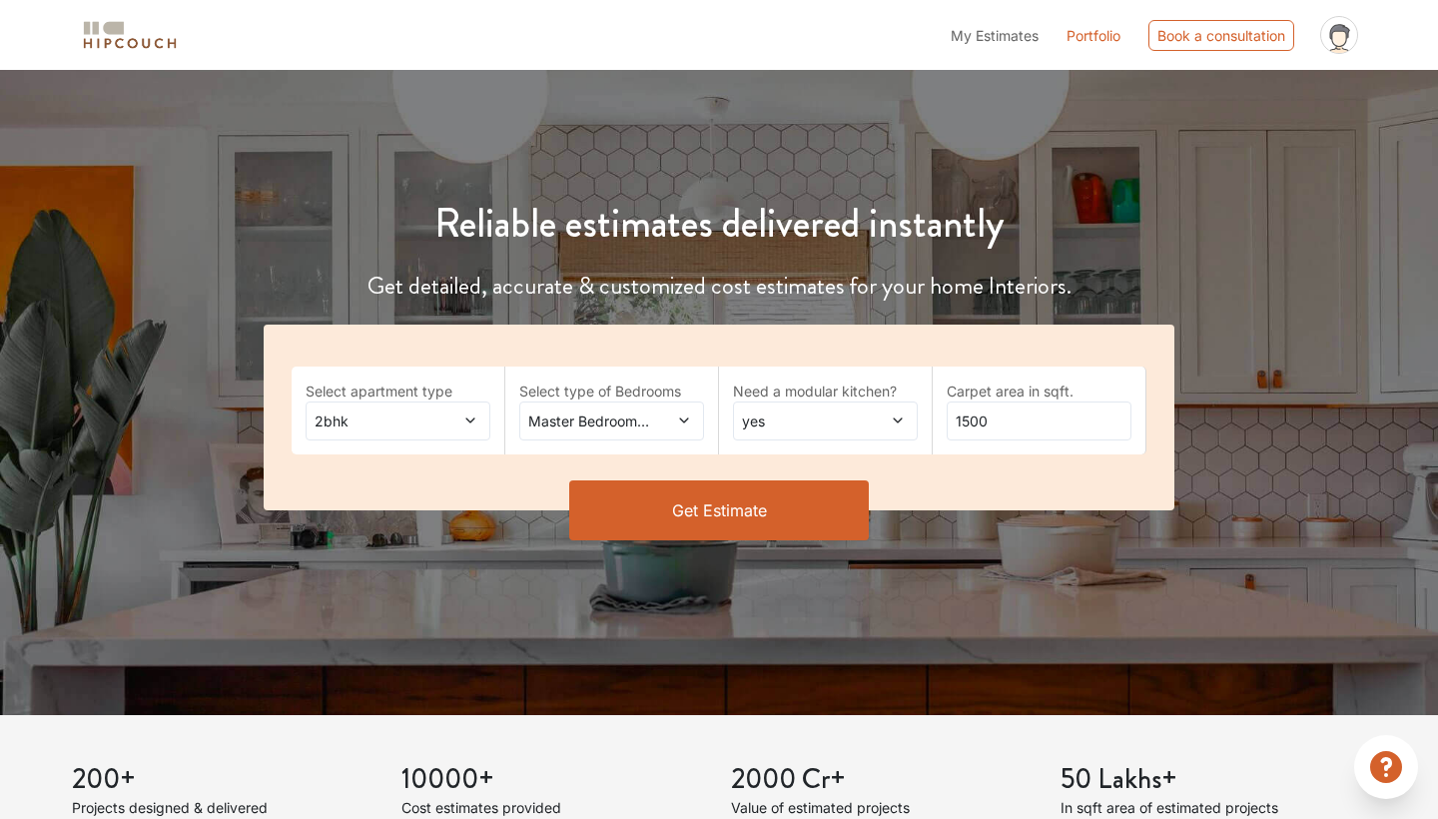
click at [685, 421] on icon at bounding box center [684, 421] width 14 height 14
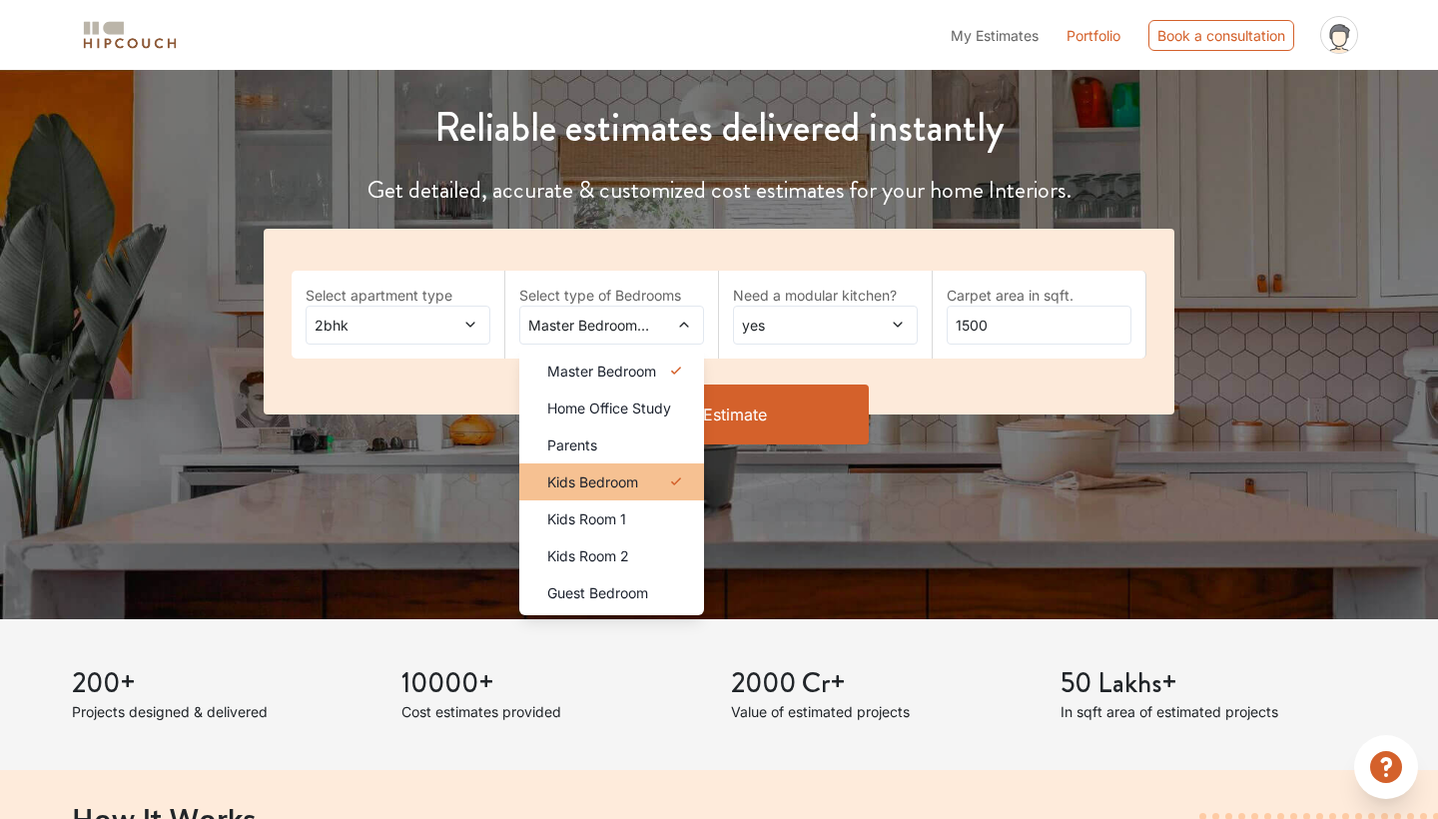
scroll to position [220, 0]
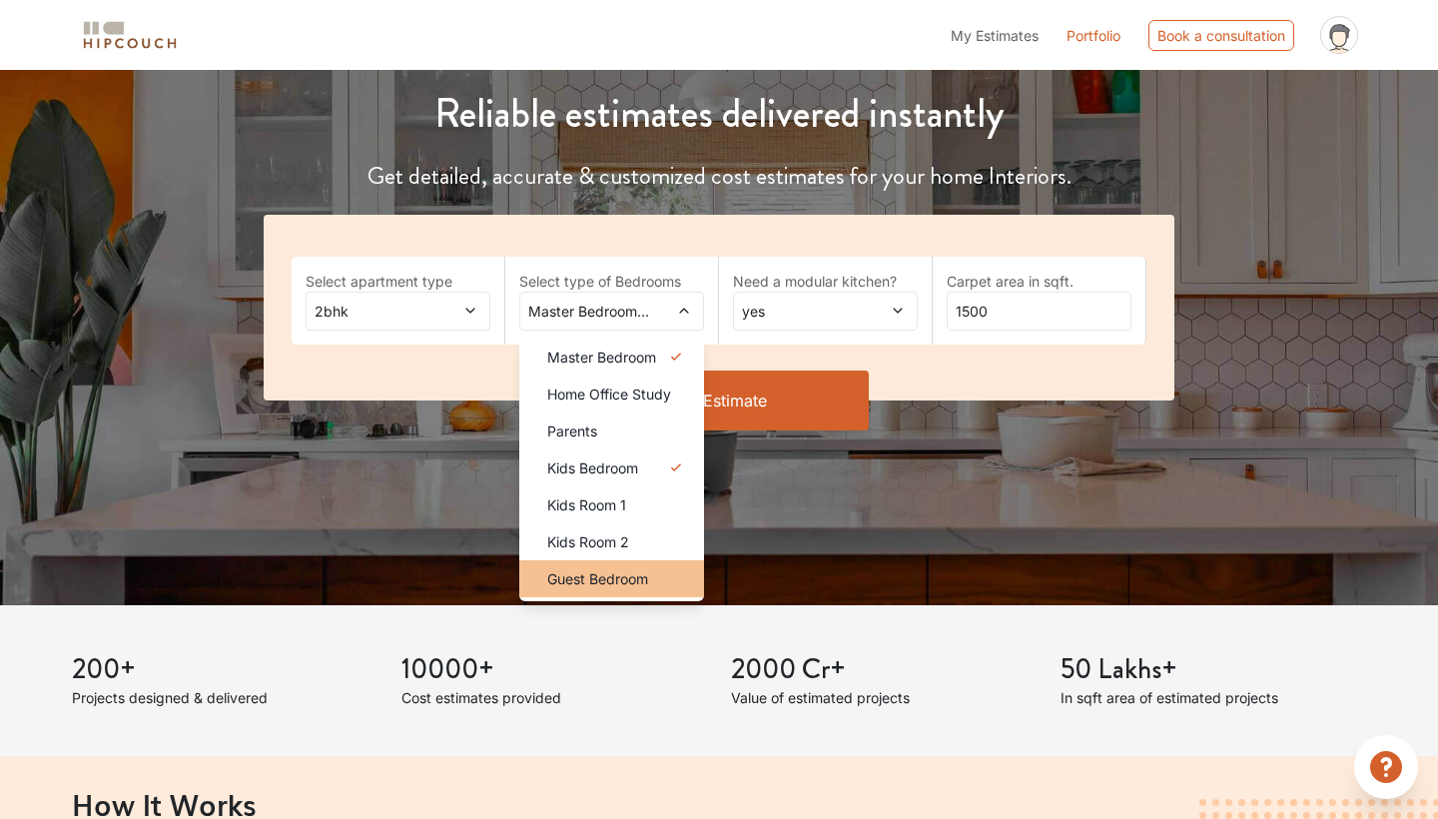
click at [599, 572] on span "Guest Bedroom" at bounding box center [597, 578] width 101 height 21
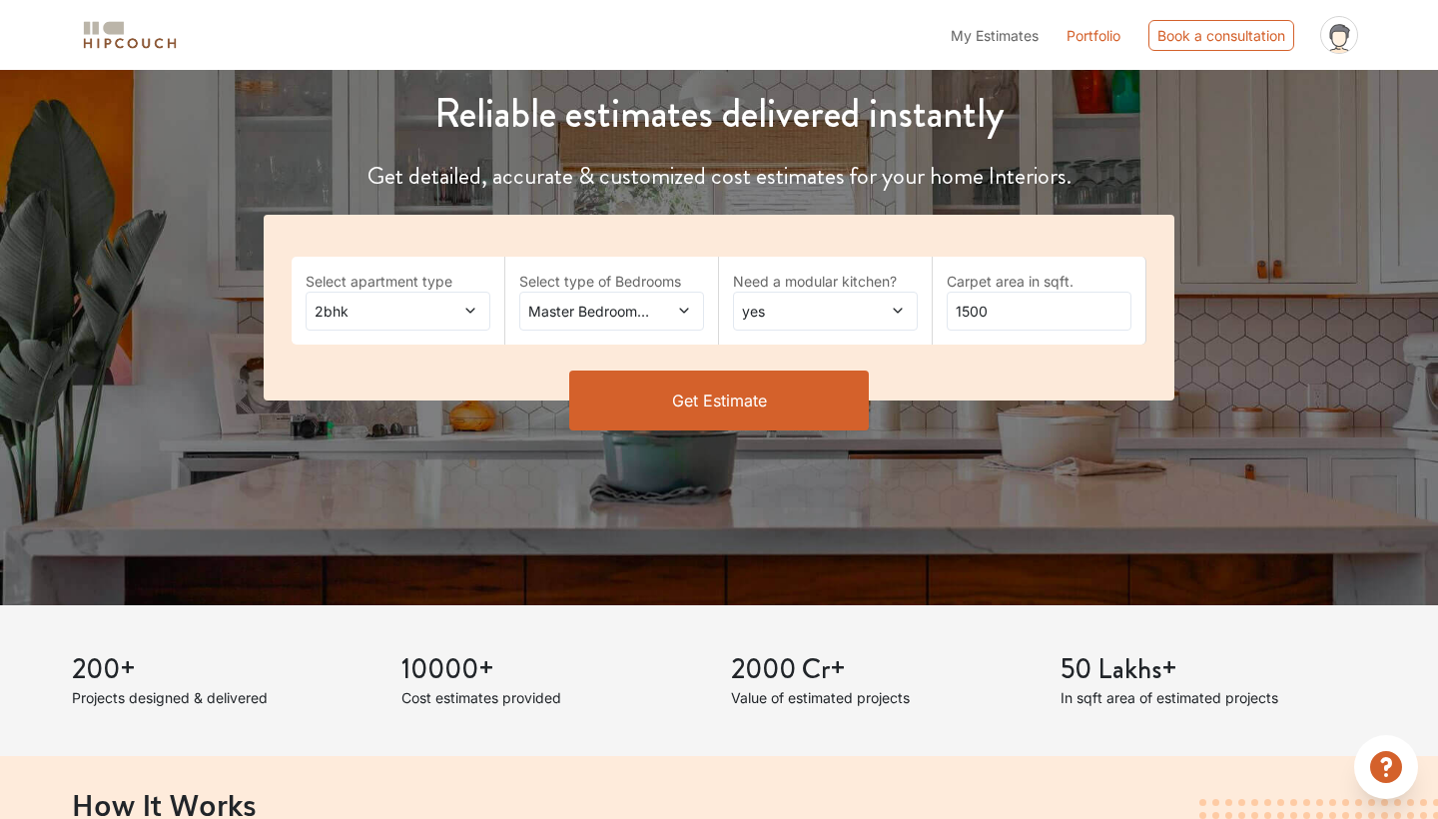
click at [678, 312] on icon at bounding box center [684, 311] width 14 height 14
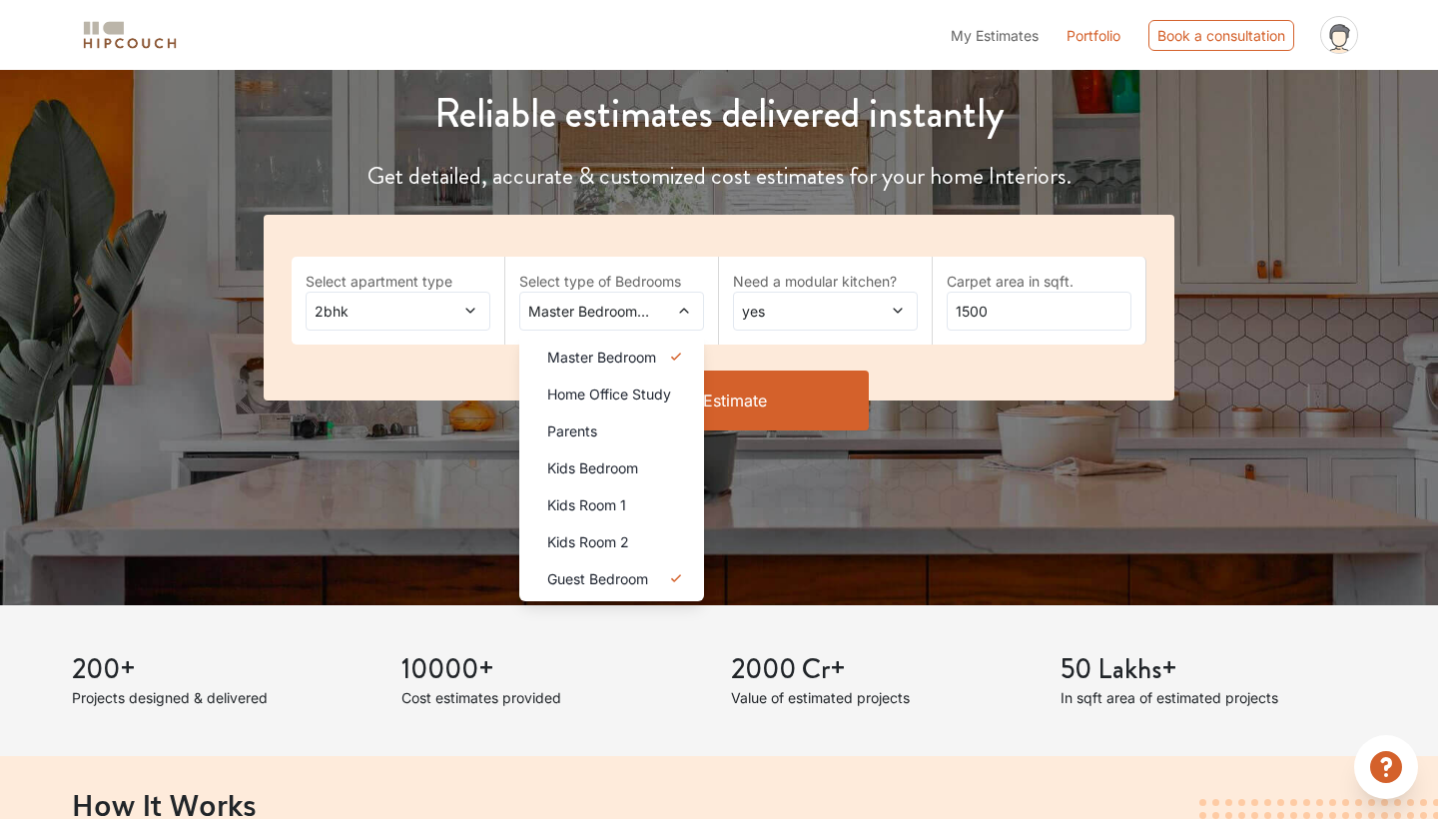
click at [612, 441] on li "Parents" at bounding box center [611, 431] width 185 height 37
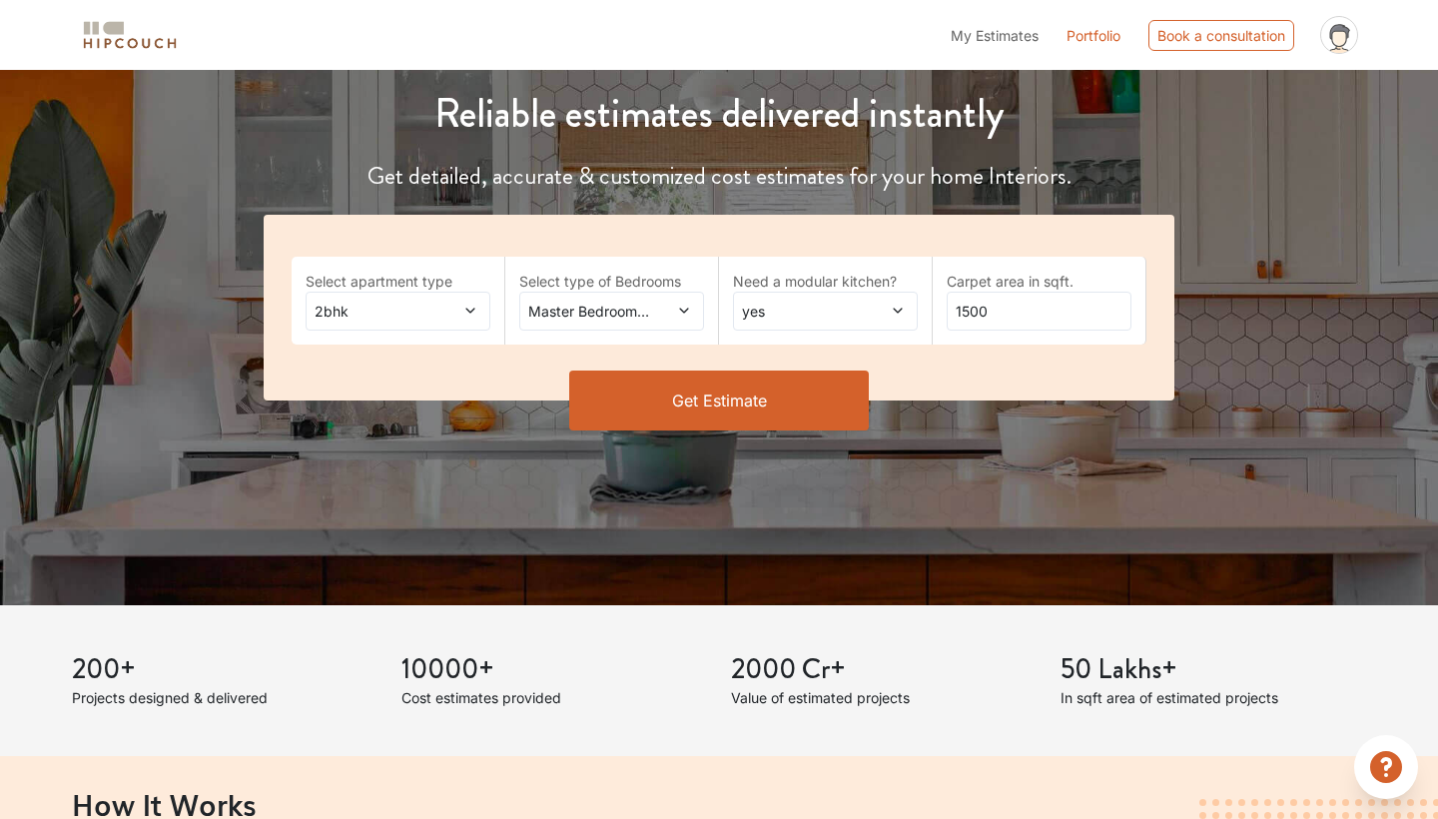
click at [434, 310] on span "2bhk" at bounding box center [373, 311] width 125 height 21
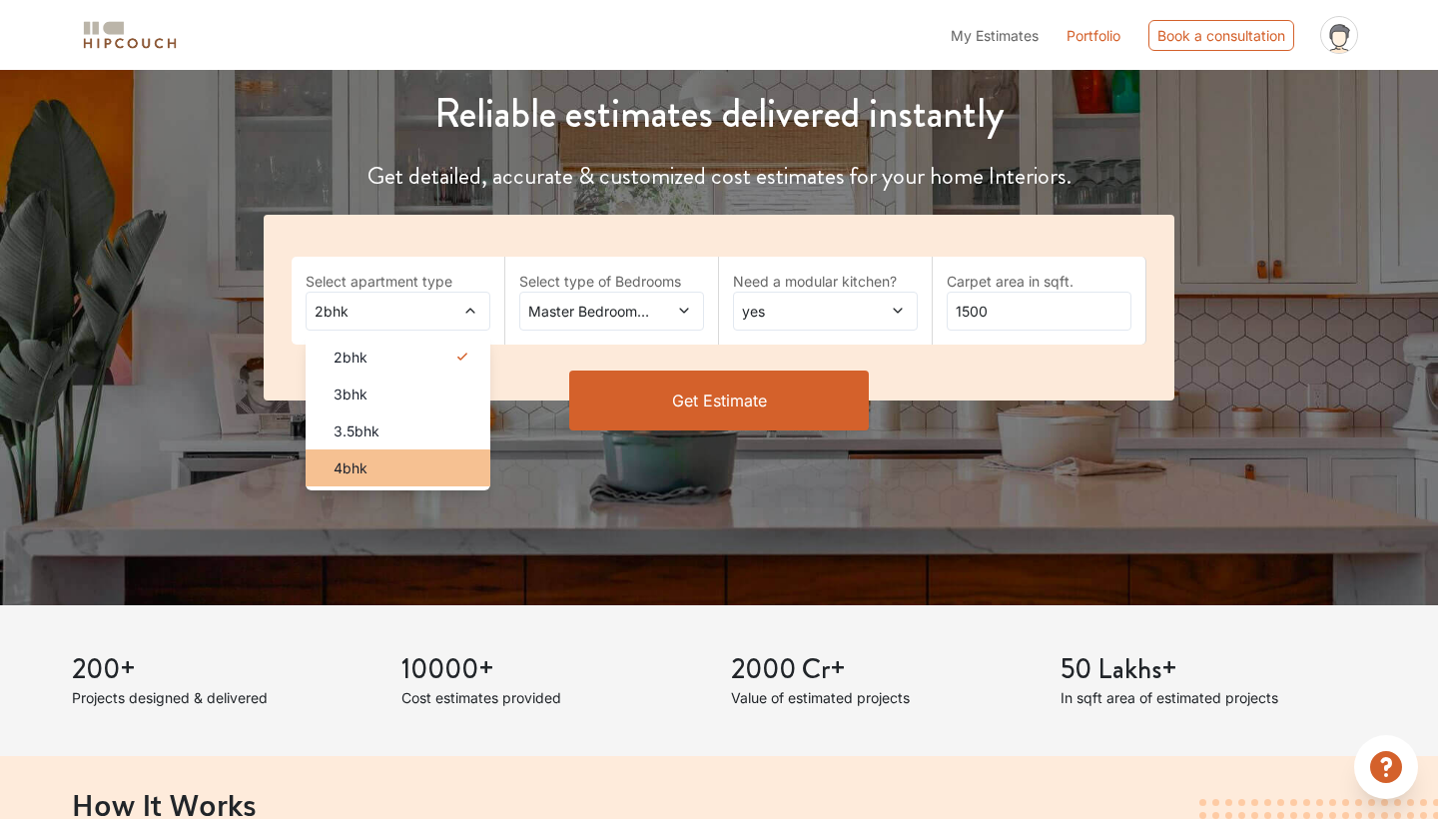
click at [396, 480] on li "4bhk" at bounding box center [398, 468] width 185 height 37
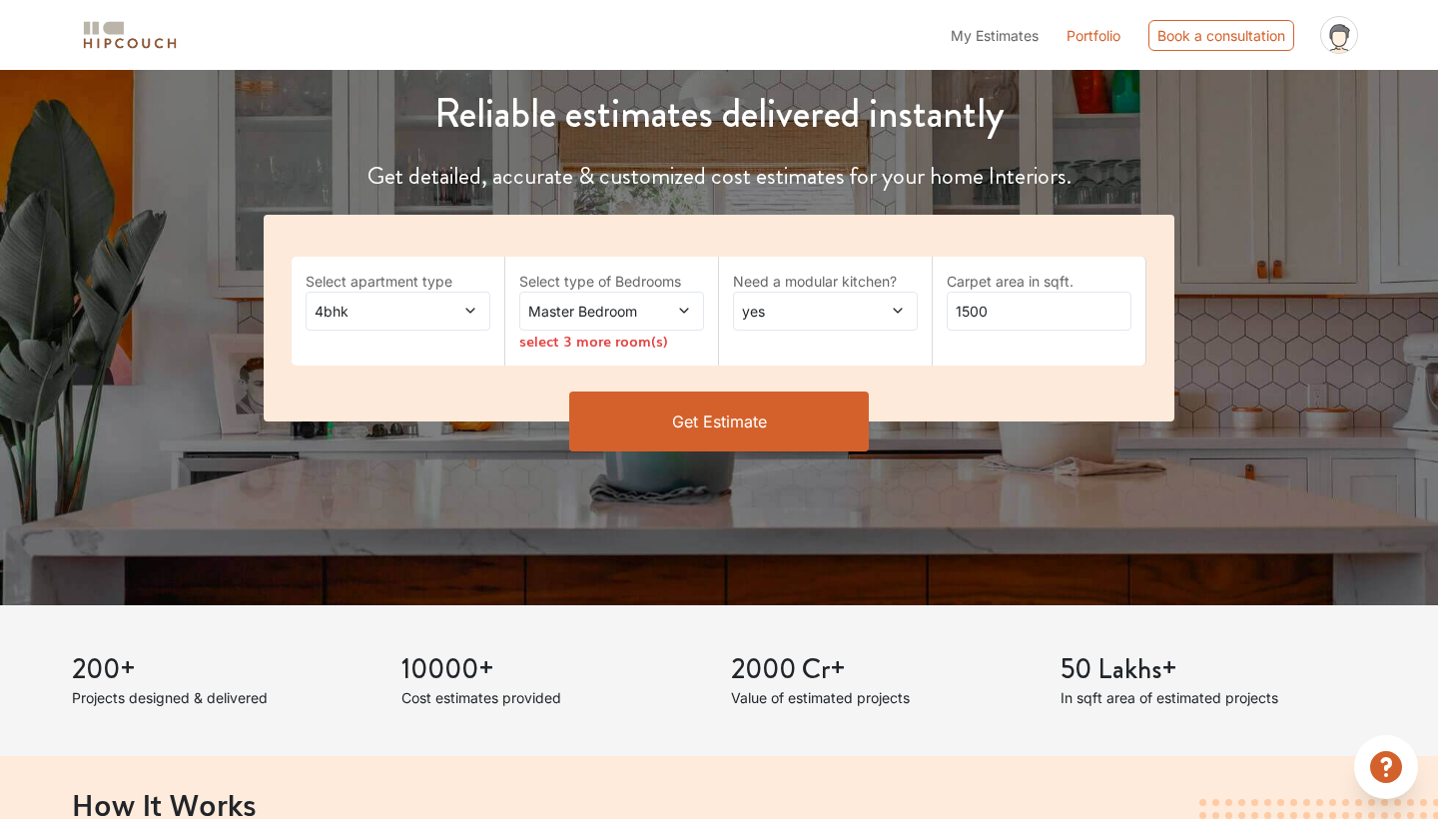
click at [729, 422] on button "Get Estimate" at bounding box center [719, 422] width 300 height 60
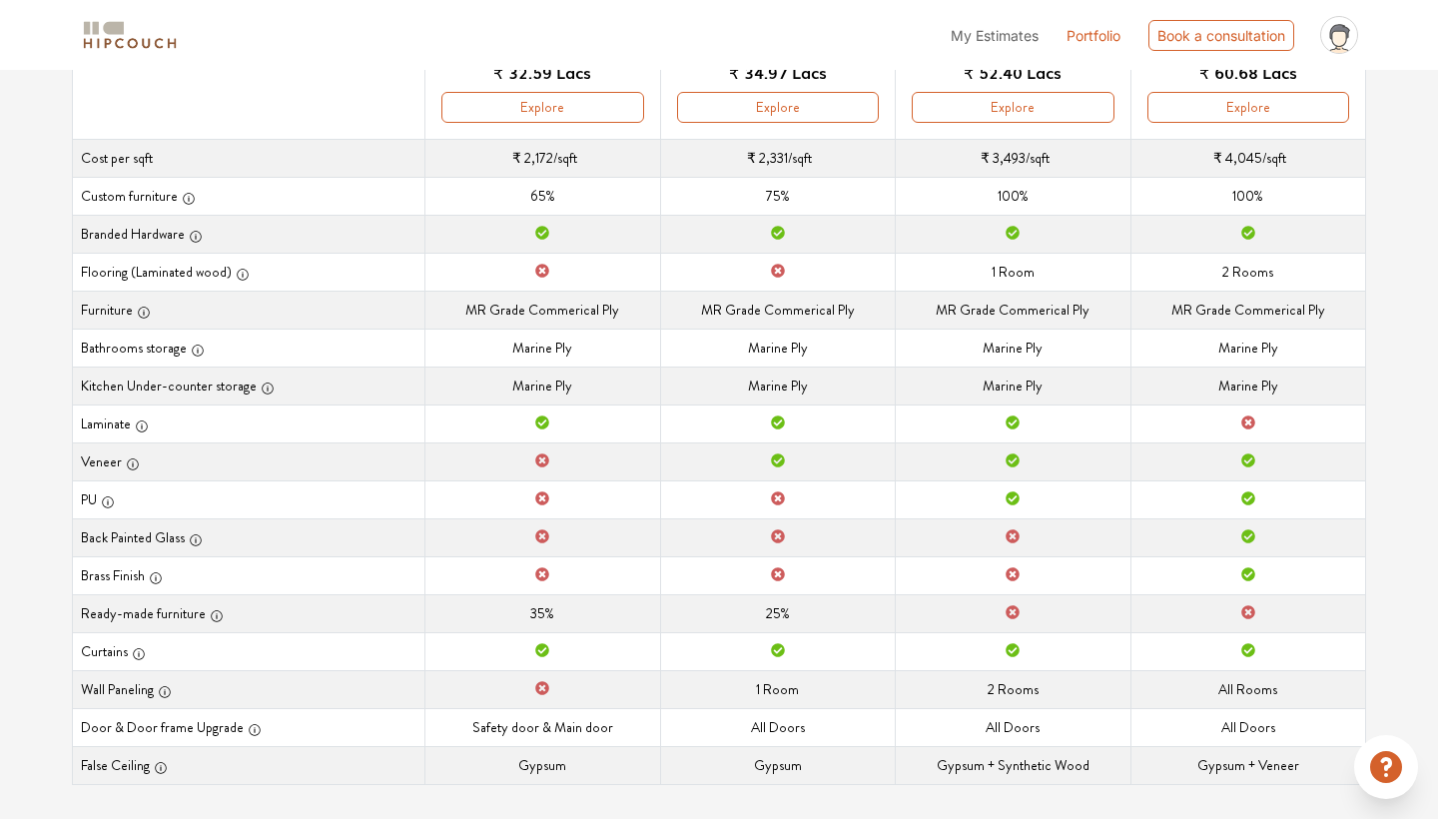
scroll to position [331, 0]
